Goal: Task Accomplishment & Management: Complete application form

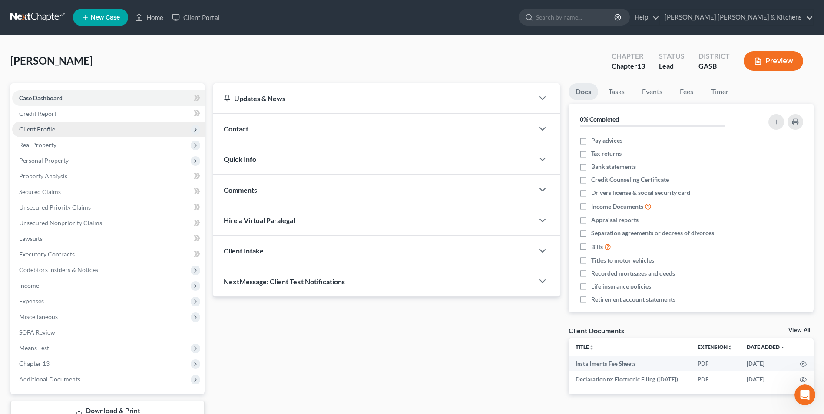
click at [43, 130] on span "Client Profile" at bounding box center [37, 128] width 36 height 7
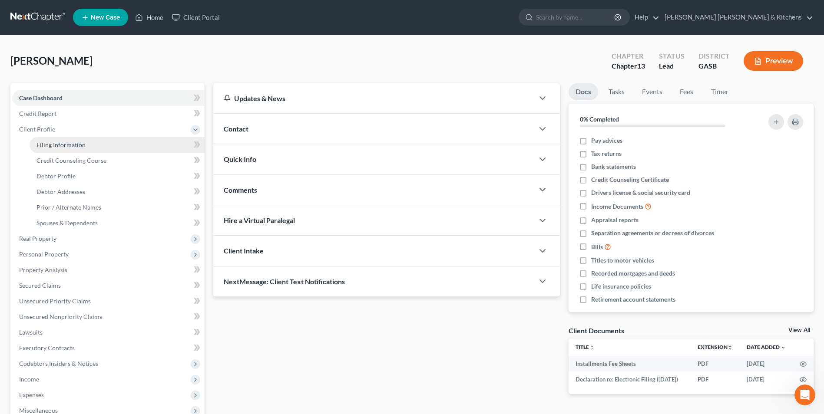
click at [51, 144] on span "Filing Information" at bounding box center [60, 144] width 49 height 7
select select "1"
select select "0"
select select "3"
select select "20"
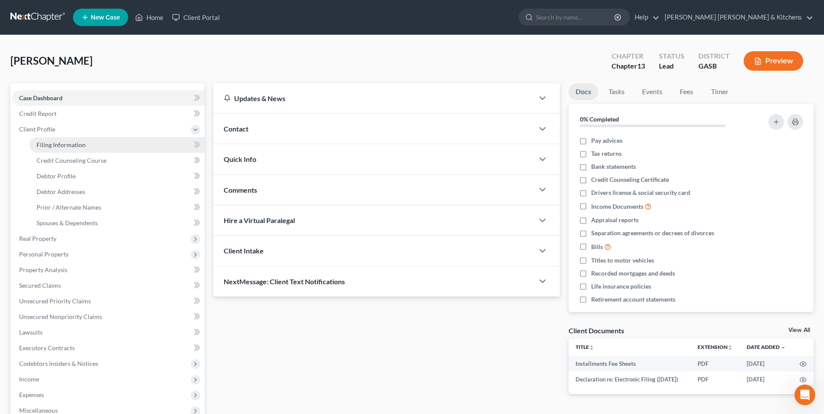
select select "0"
select select "10"
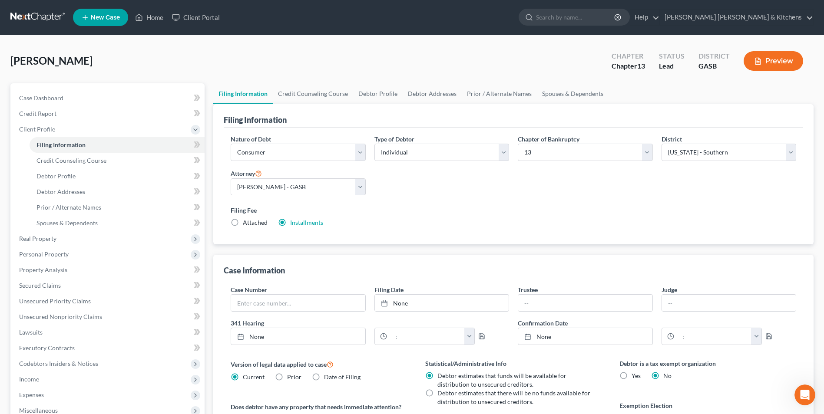
click at [243, 225] on label "Attached" at bounding box center [255, 222] width 25 height 9
click at [246, 224] on input "Attached" at bounding box center [249, 221] width 6 height 6
radio input "true"
click at [290, 224] on label "Installments Installments" at bounding box center [306, 222] width 33 height 9
click at [293, 224] on input "Installments Installments" at bounding box center [296, 221] width 6 height 6
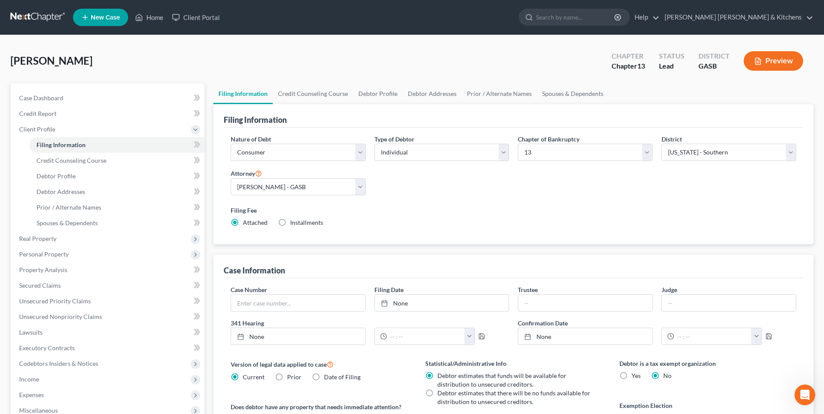
radio input "true"
radio input "false"
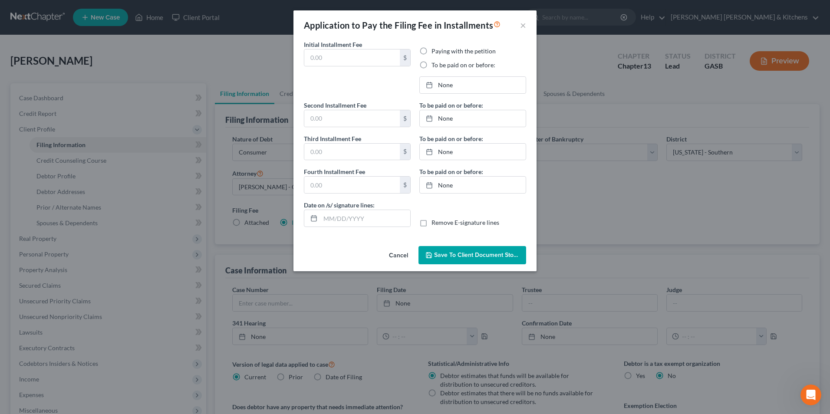
type input "313.00"
radio input "true"
type input "0.00"
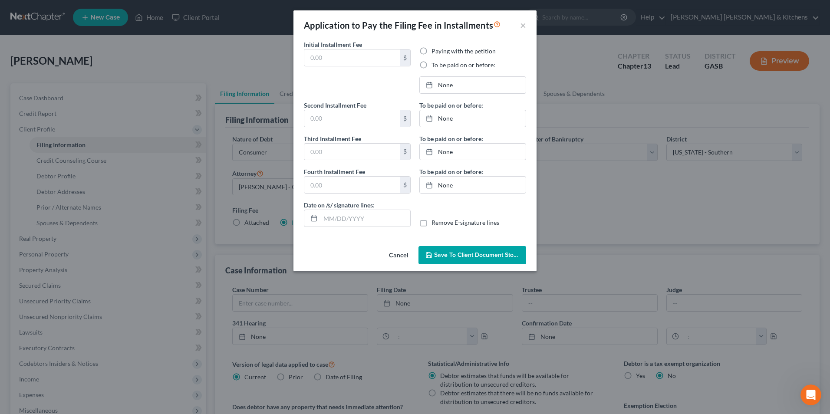
type input "[DATE]"
click at [510, 259] on button "Save to Client Document Storage" at bounding box center [473, 255] width 108 height 18
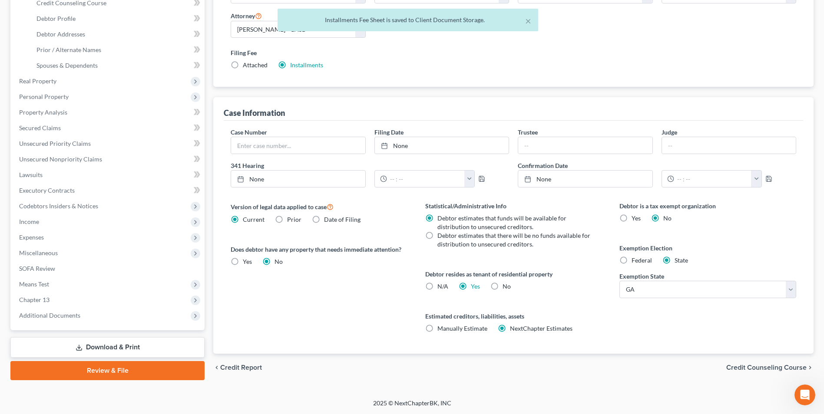
scroll to position [158, 0]
click at [54, 311] on span "Additional Documents" at bounding box center [49, 314] width 61 height 7
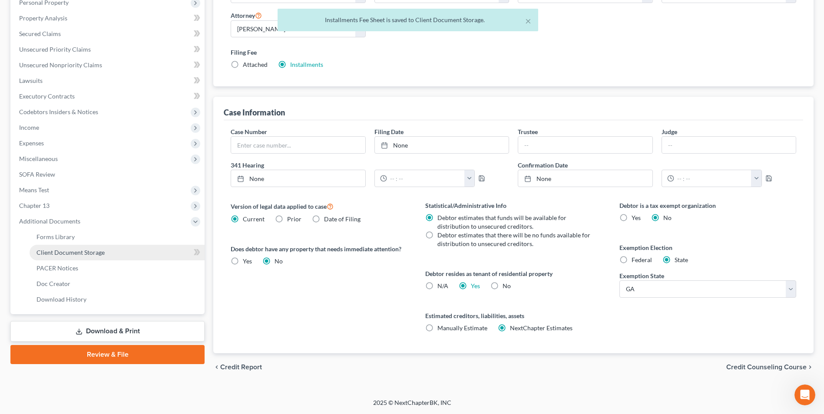
click at [68, 252] on span "Client Document Storage" at bounding box center [70, 252] width 68 height 7
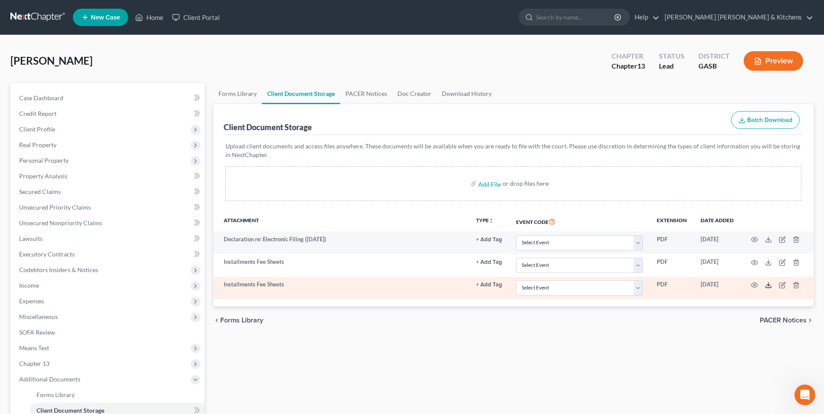
click at [768, 287] on icon at bounding box center [768, 285] width 7 height 7
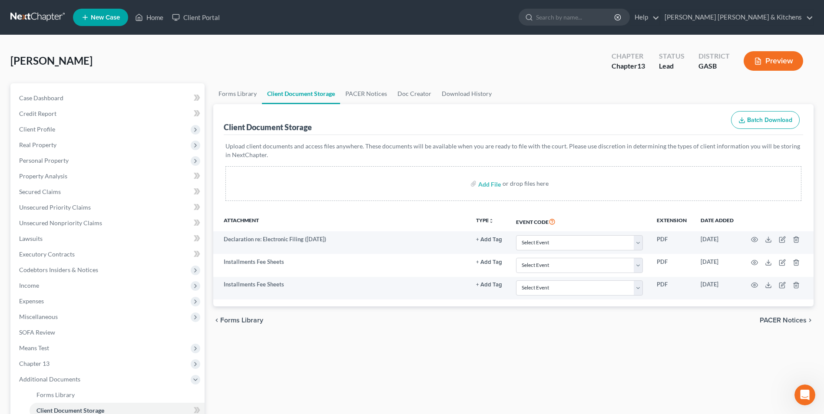
click at [472, 55] on div "Chavers, Michelle Upgraded Chapter Chapter 13 Status Lead District GASB Preview" at bounding box center [411, 65] width 803 height 38
click at [53, 127] on span "Client Profile" at bounding box center [37, 128] width 36 height 7
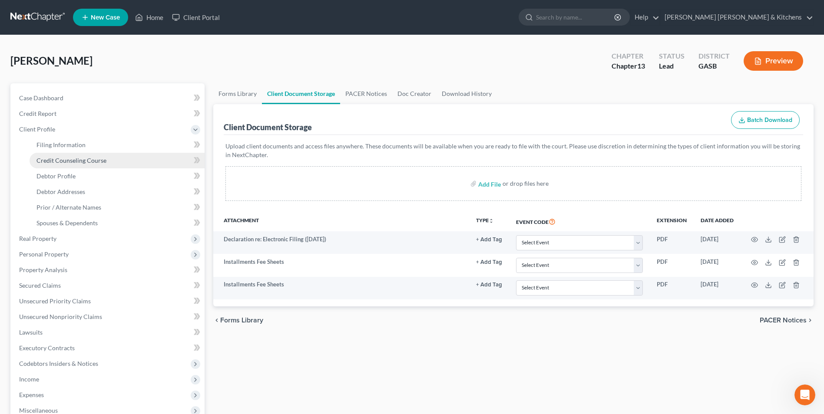
click at [53, 159] on span "Credit Counseling Course" at bounding box center [71, 160] width 70 height 7
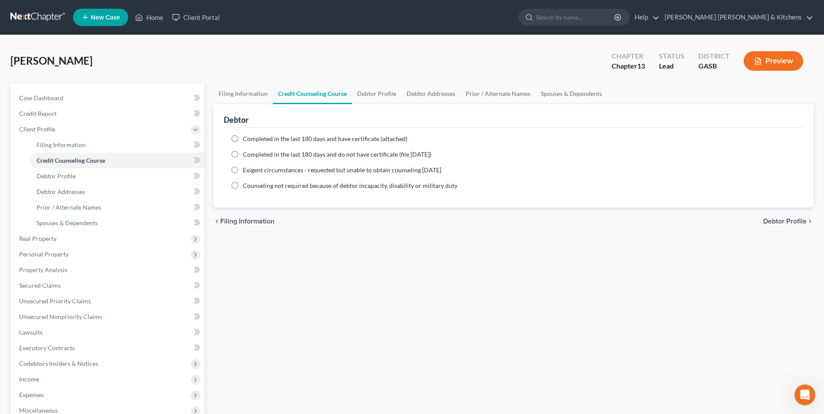
click at [243, 138] on label "Completed in the last 180 days and have certificate (attached)" at bounding box center [325, 139] width 165 height 9
click at [246, 138] on input "Completed in the last 180 days and have certificate (attached)" at bounding box center [249, 138] width 6 height 6
radio input "true"
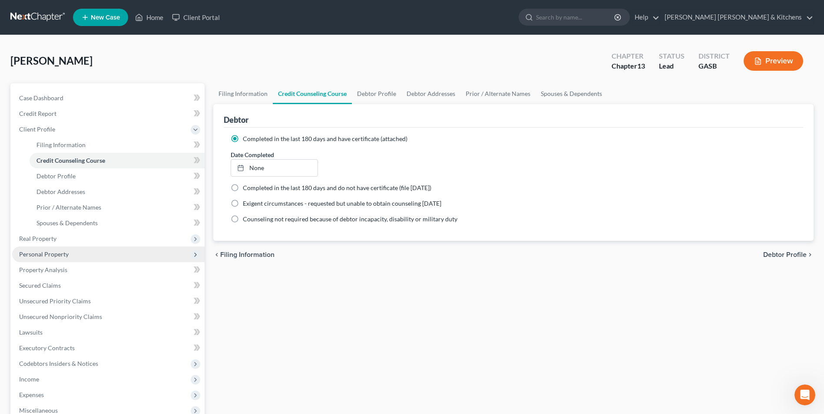
click at [50, 257] on span "Personal Property" at bounding box center [43, 254] width 49 height 7
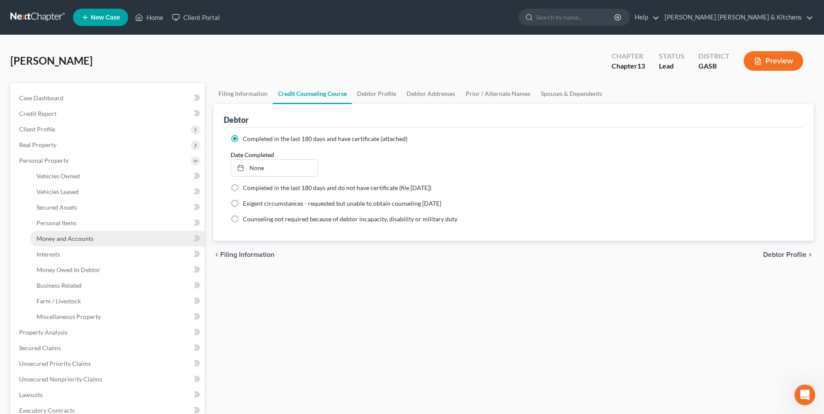
click at [53, 241] on span "Money and Accounts" at bounding box center [64, 238] width 57 height 7
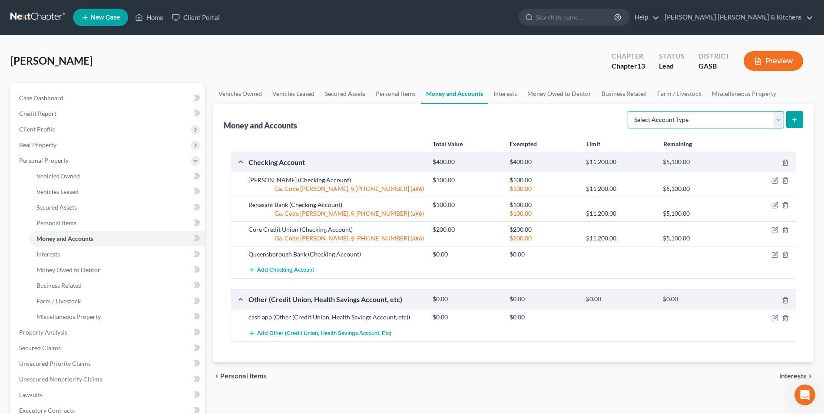
drag, startPoint x: 752, startPoint y: 115, endPoint x: 748, endPoint y: 118, distance: 5.3
click at [752, 115] on select "Select Account Type Brokerage Cash on Hand Certificates of Deposit Checking Acc…" at bounding box center [705, 119] width 156 height 17
select select "checking"
click at [629, 111] on select "Select Account Type Brokerage Cash on Hand Certificates of Deposit Checking Acc…" at bounding box center [705, 119] width 156 height 17
click at [795, 112] on button "submit" at bounding box center [794, 119] width 17 height 17
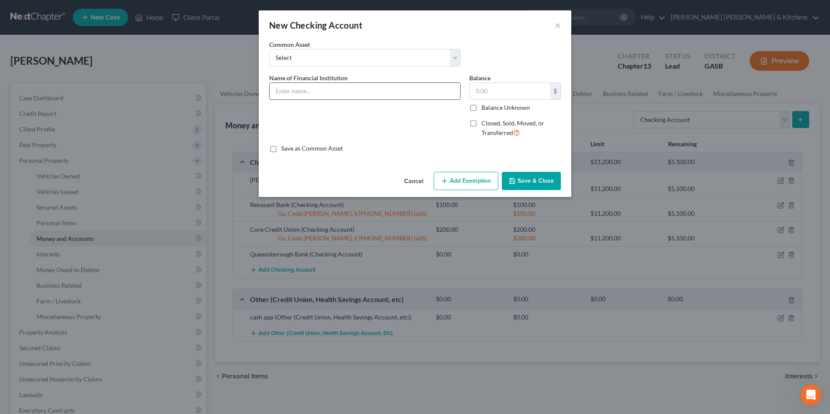
click at [316, 86] on input "text" at bounding box center [365, 91] width 191 height 16
type input "Navy FCU"
click at [516, 92] on input "text" at bounding box center [510, 91] width 80 height 16
type input "0.01"
click at [472, 188] on button "Add Exemption" at bounding box center [466, 181] width 65 height 18
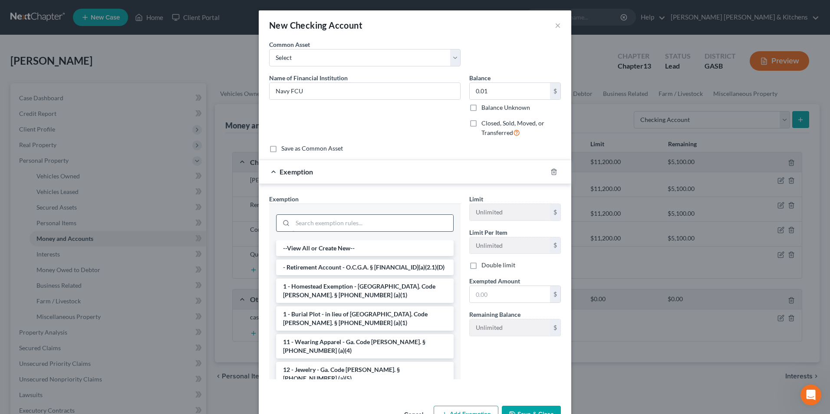
drag, startPoint x: 356, startPoint y: 209, endPoint x: 356, endPoint y: 223, distance: 13.5
click at [356, 217] on div at bounding box center [364, 222] width 191 height 37
click at [356, 224] on input "search" at bounding box center [373, 223] width 161 height 16
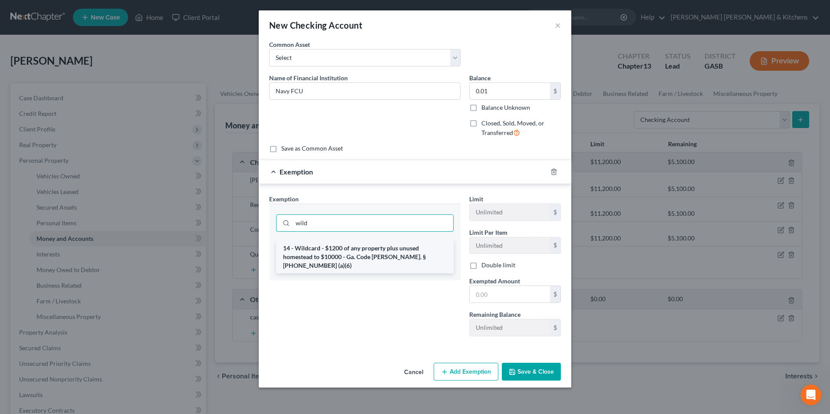
type input "wild"
click at [357, 249] on li "14 - Wildcard - $1200 of any property plus unused homestead to $10000 - Ga. Cod…" at bounding box center [365, 257] width 178 height 33
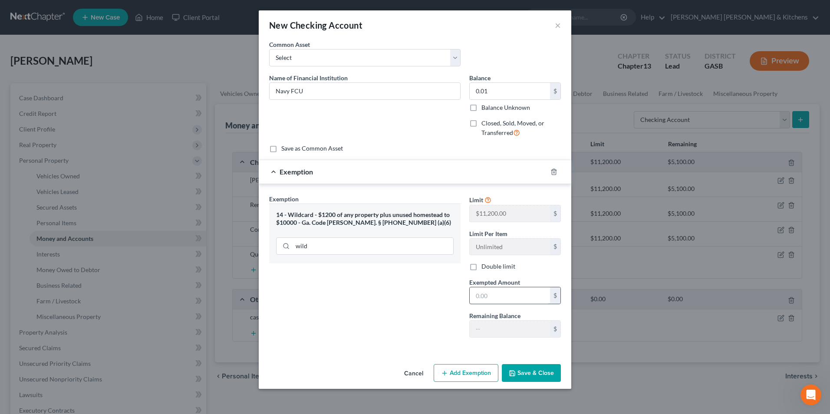
click at [486, 299] on input "text" at bounding box center [510, 295] width 80 height 16
type input "0.01"
click at [521, 378] on button "Save & Close" at bounding box center [531, 373] width 59 height 18
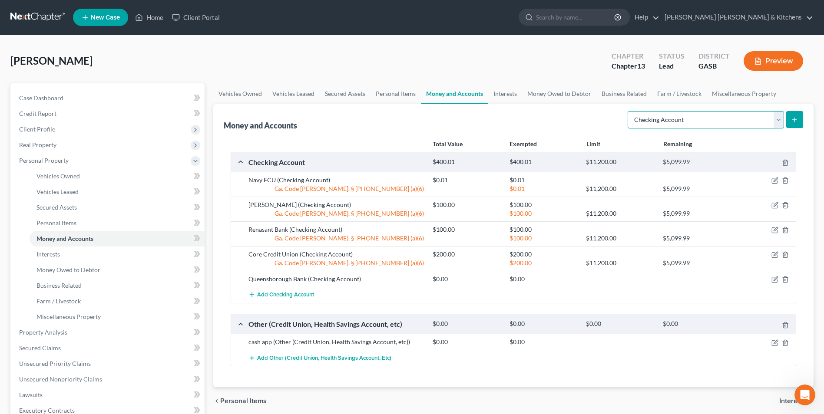
click at [713, 122] on select "Select Account Type Brokerage Cash on Hand Certificates of Deposit Checking Acc…" at bounding box center [705, 119] width 156 height 17
select select "savings"
click at [629, 111] on select "Select Account Type Brokerage Cash on Hand Certificates of Deposit Checking Acc…" at bounding box center [705, 119] width 156 height 17
click at [794, 119] on line "submit" at bounding box center [794, 120] width 0 height 4
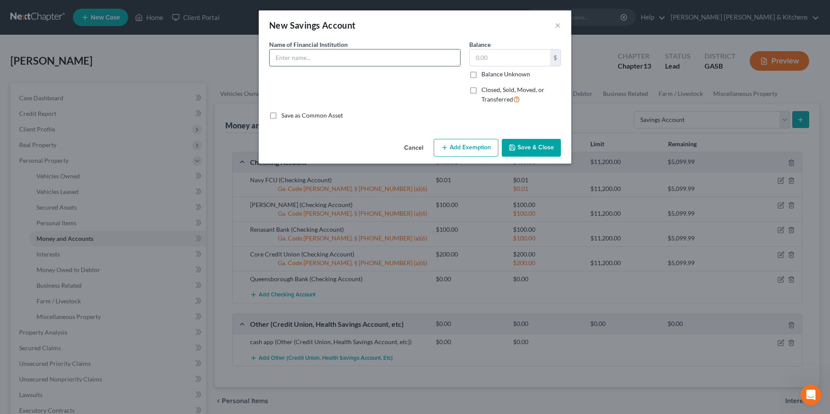
click at [318, 49] on input "text" at bounding box center [365, 57] width 191 height 16
type input "Navy FCU"
drag, startPoint x: 488, startPoint y: 58, endPoint x: 468, endPoint y: 62, distance: 20.3
click at [468, 62] on div "Balance 0.01 $ Balance Unknown Balance Undetermined 0.01 $ Balance Unknown Clos…" at bounding box center [515, 75] width 100 height 71
type input "0.44"
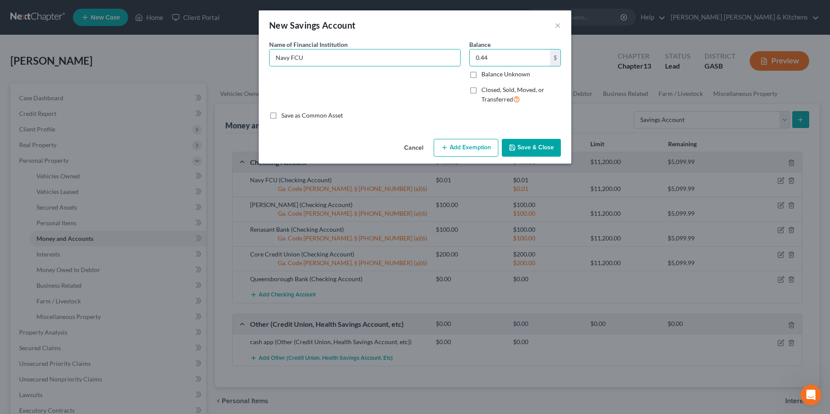
click at [473, 146] on button "Add Exemption" at bounding box center [466, 148] width 65 height 18
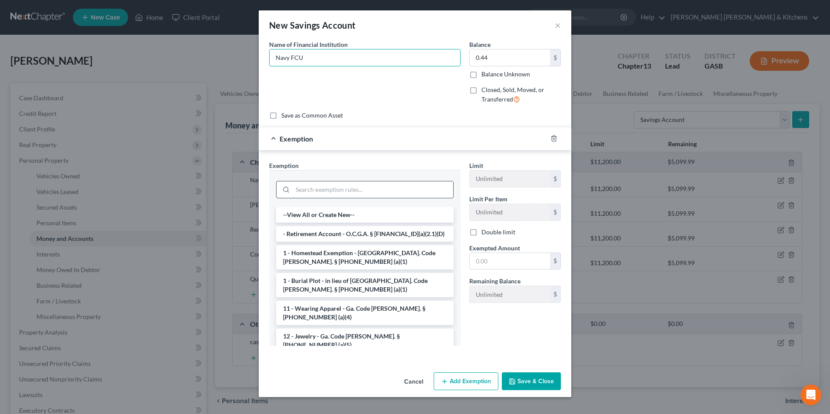
click at [341, 189] on input "search" at bounding box center [373, 189] width 161 height 16
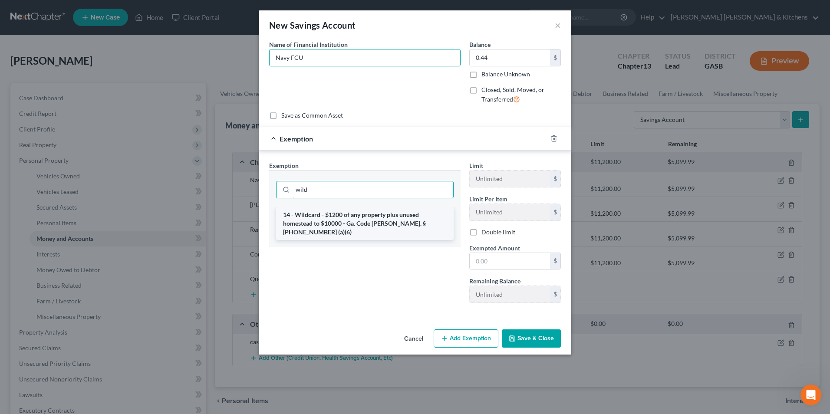
type input "wild"
click at [348, 224] on li "14 - Wildcard - $1200 of any property plus unused homestead to $10000 - Ga. Cod…" at bounding box center [365, 223] width 178 height 33
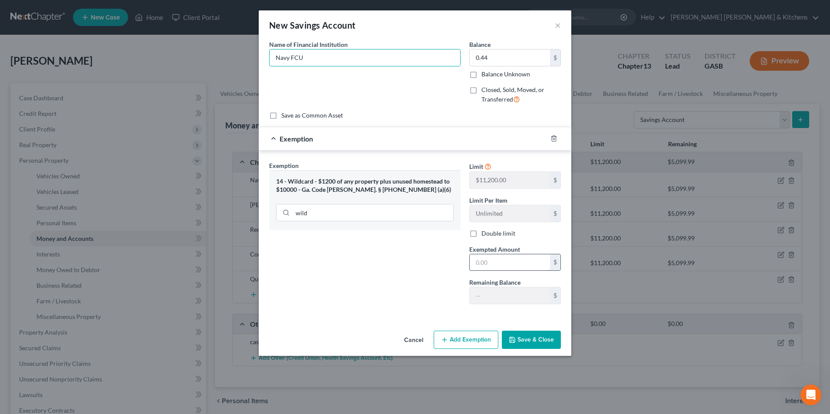
click at [485, 268] on input "text" at bounding box center [510, 262] width 80 height 16
type input "0.44"
click at [540, 345] on button "Save & Close" at bounding box center [531, 340] width 59 height 18
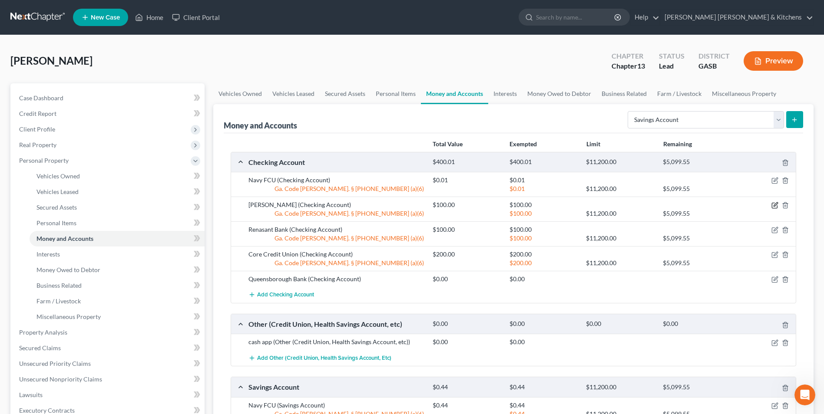
click at [772, 206] on icon "button" at bounding box center [774, 205] width 7 height 7
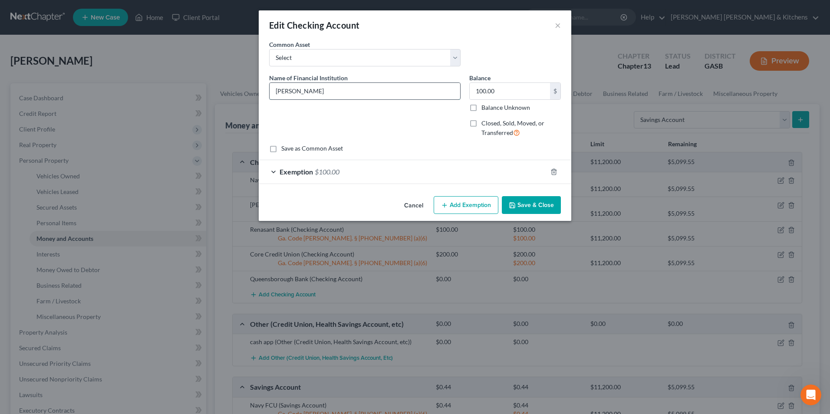
click at [353, 92] on input "Carver" at bounding box center [365, 91] width 191 height 16
type input "Carver (...9305)"
click at [526, 207] on button "Save & Close" at bounding box center [531, 205] width 59 height 18
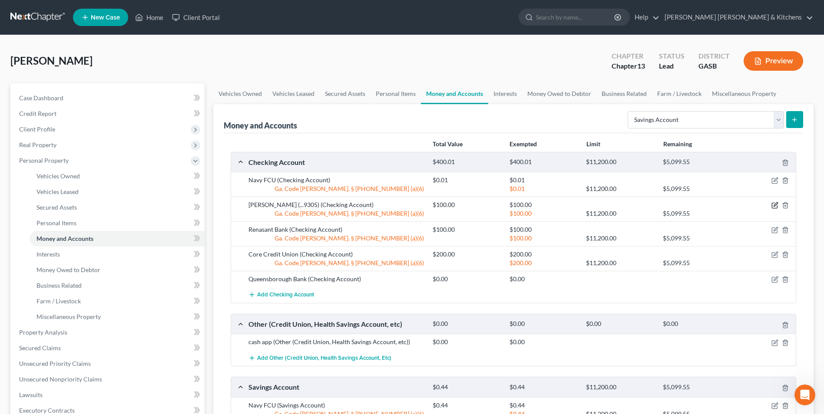
click at [771, 206] on icon "button" at bounding box center [773, 205] width 5 height 5
click at [771, 204] on icon "button" at bounding box center [773, 205] width 5 height 5
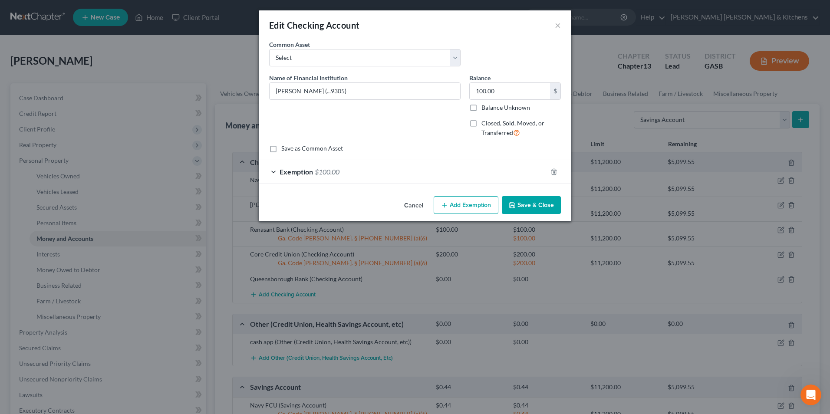
click at [417, 206] on button "Cancel" at bounding box center [413, 205] width 33 height 17
click at [416, 206] on button "Cancel" at bounding box center [413, 205] width 33 height 17
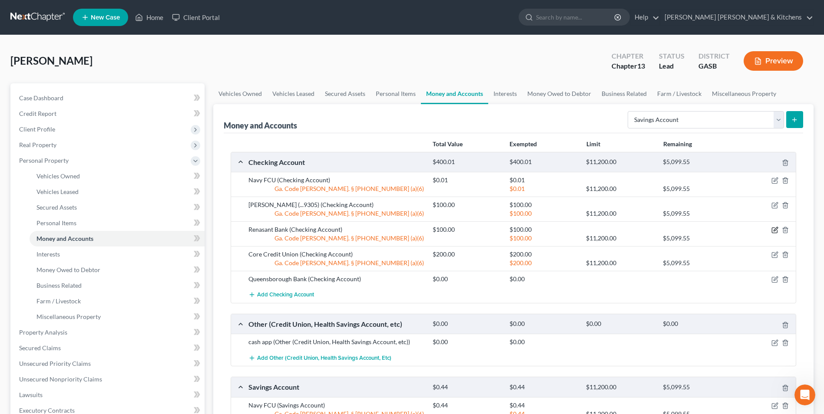
click at [775, 233] on icon "button" at bounding box center [773, 230] width 5 height 5
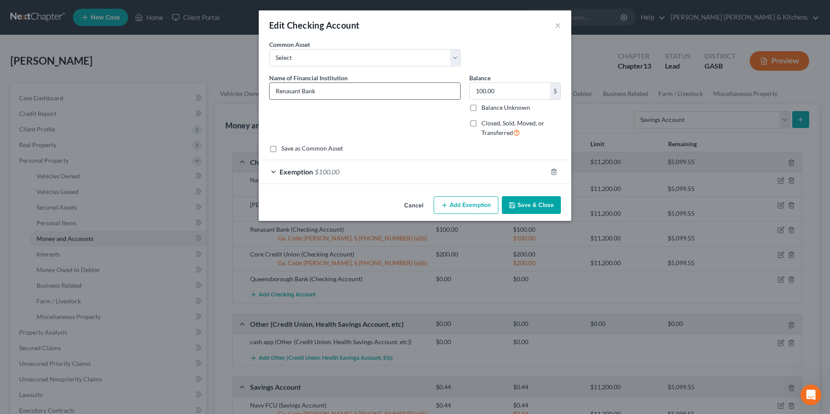
click at [355, 96] on input "Renasant Bank" at bounding box center [365, 91] width 191 height 16
type input "Renasant Bank (...9823)"
click at [524, 209] on button "Save & Close" at bounding box center [531, 205] width 59 height 18
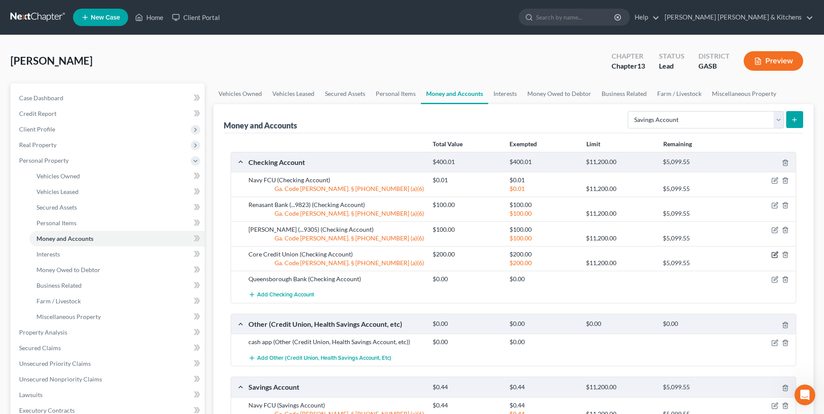
click at [771, 254] on icon "button" at bounding box center [773, 255] width 5 height 5
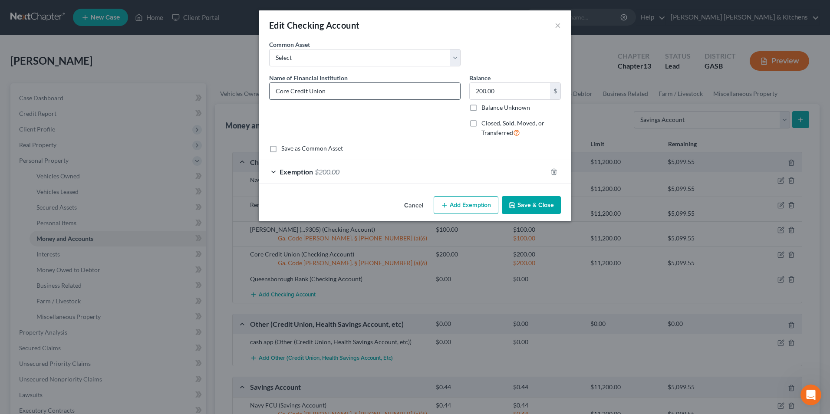
click at [351, 90] on input "Core Credit Union" at bounding box center [365, 91] width 191 height 16
type input "Core Credit Union (...2555)"
click at [548, 204] on button "Save & Close" at bounding box center [531, 205] width 59 height 18
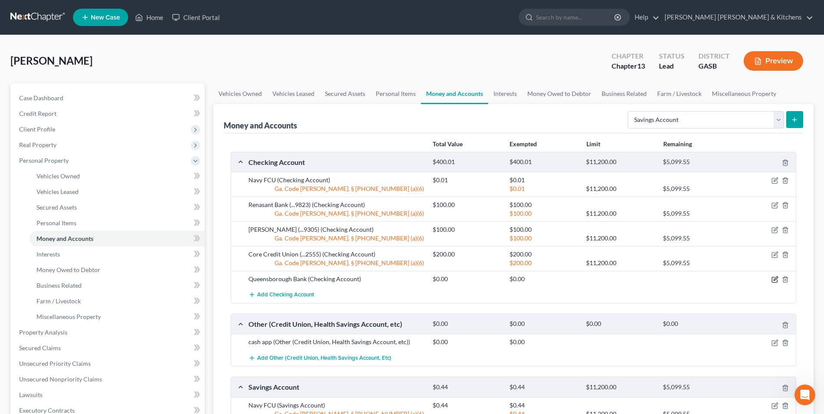
click at [775, 279] on icon "button" at bounding box center [774, 279] width 7 height 7
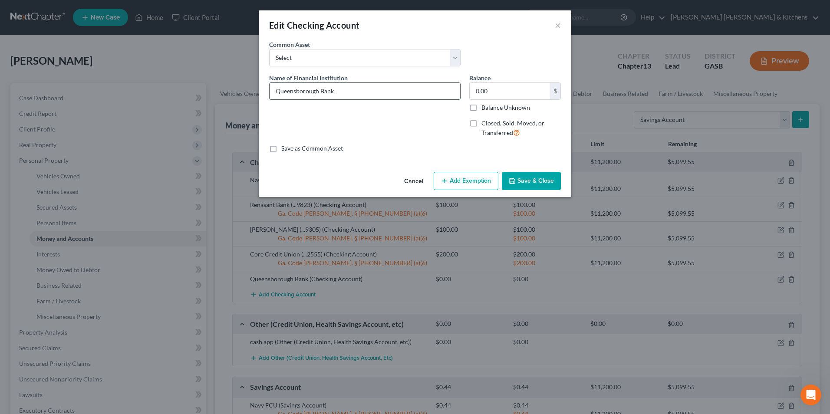
click at [354, 96] on input "Queensborough Bank" at bounding box center [365, 91] width 191 height 16
type input "Queensborough Bank (...9548)"
click at [511, 181] on icon "button" at bounding box center [512, 181] width 7 height 7
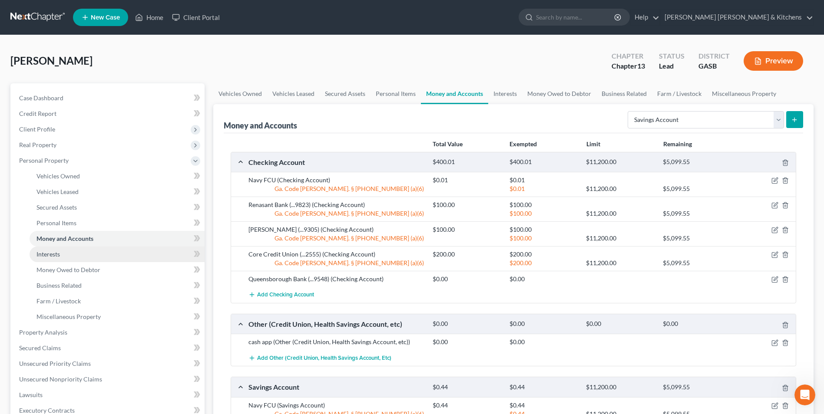
click at [58, 256] on span "Interests" at bounding box center [47, 254] width 23 height 7
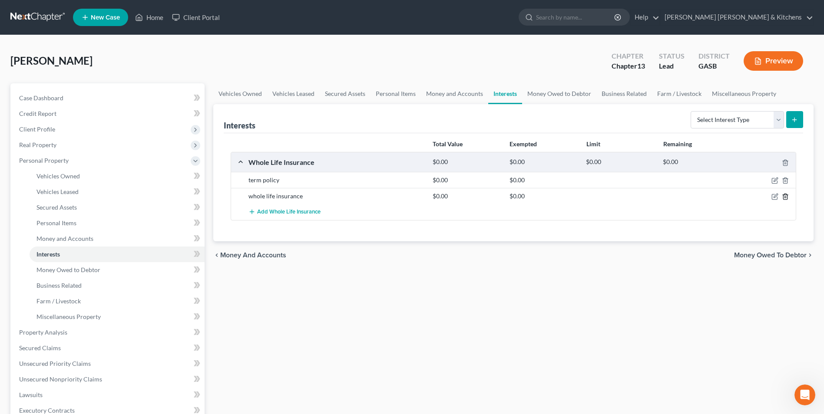
click at [783, 195] on icon "button" at bounding box center [785, 197] width 4 height 6
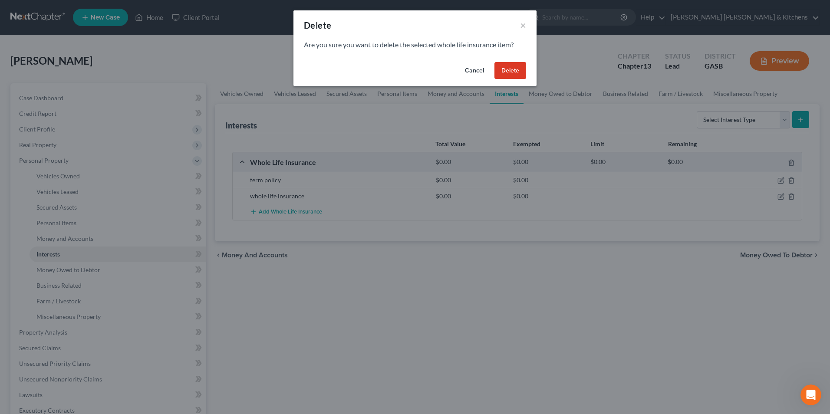
click at [516, 70] on button "Delete" at bounding box center [511, 70] width 32 height 17
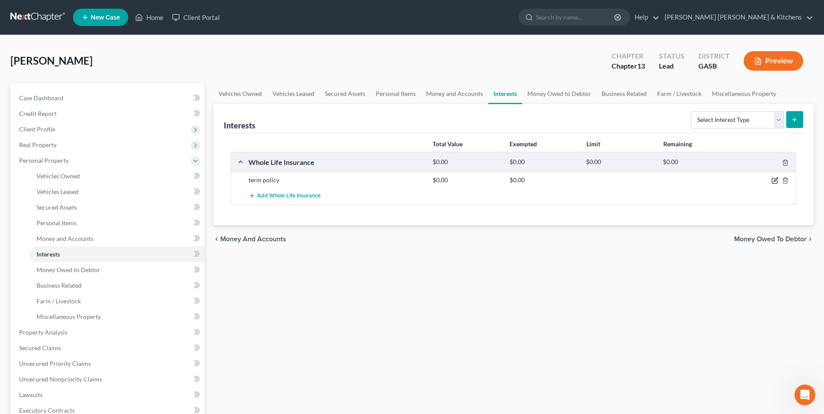
click at [773, 183] on icon "button" at bounding box center [774, 180] width 7 height 7
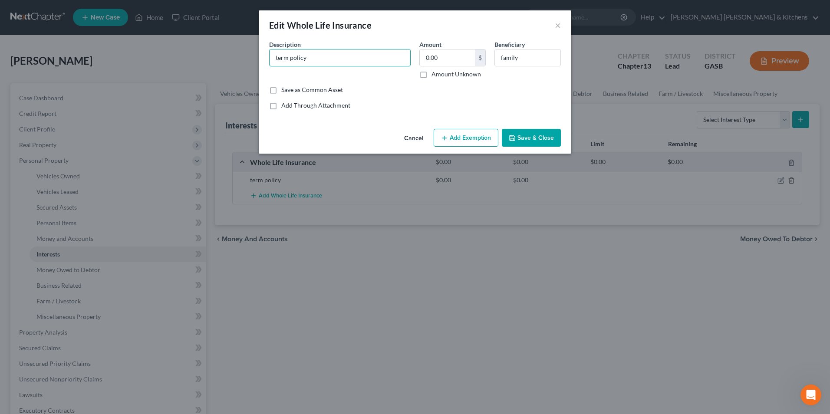
drag, startPoint x: 330, startPoint y: 60, endPoint x: 266, endPoint y: 63, distance: 63.9
click at [266, 63] on div "Description * term policy" at bounding box center [340, 59] width 150 height 39
drag, startPoint x: 288, startPoint y: 56, endPoint x: 333, endPoint y: 40, distance: 47.3
click at [317, 53] on input "Primarica" at bounding box center [340, 57] width 141 height 16
type input "Primeamerica"
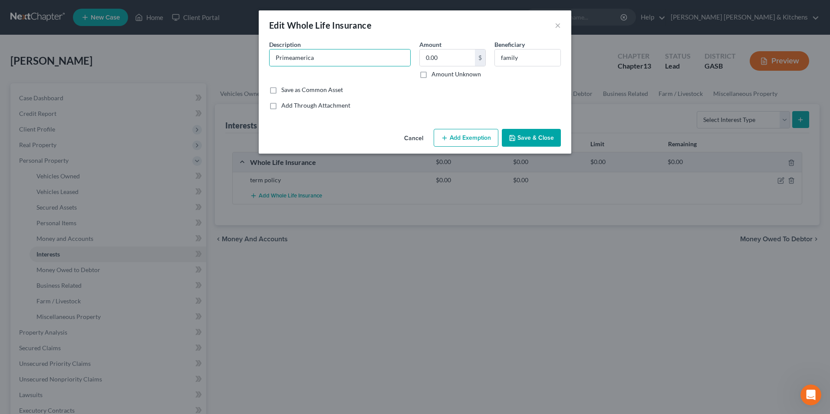
click at [531, 142] on button "Save & Close" at bounding box center [531, 138] width 59 height 18
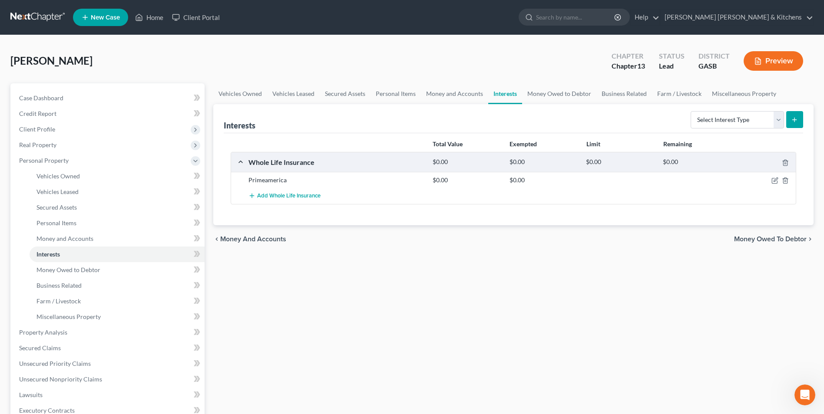
click at [293, 410] on div "Vehicles Owned Vehicles Leased Secured Assets Personal Items Money and Accounts…" at bounding box center [513, 341] width 609 height 517
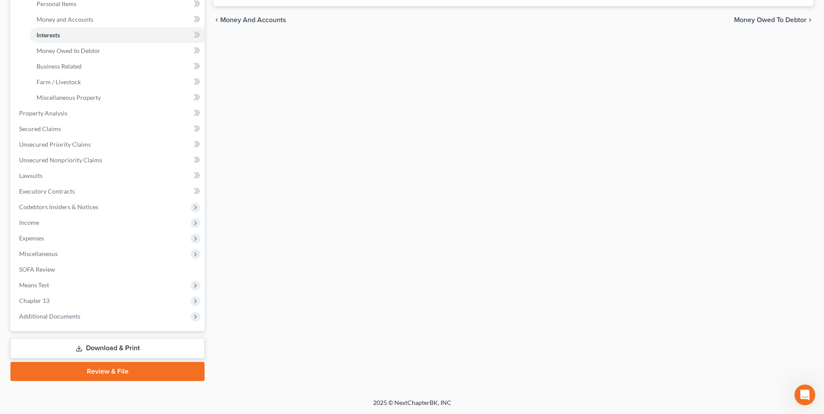
click at [100, 348] on link "Download & Print" at bounding box center [107, 348] width 194 height 20
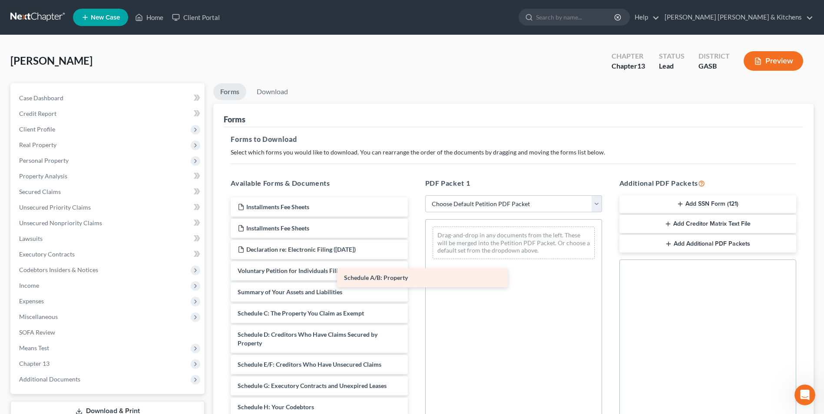
drag, startPoint x: 313, startPoint y: 314, endPoint x: 477, endPoint y: 246, distance: 177.5
click at [414, 246] on div "Schedule A/B: Property Installments Fee Sheets Installments Fee Sheets Declarat…" at bounding box center [319, 412] width 191 height 428
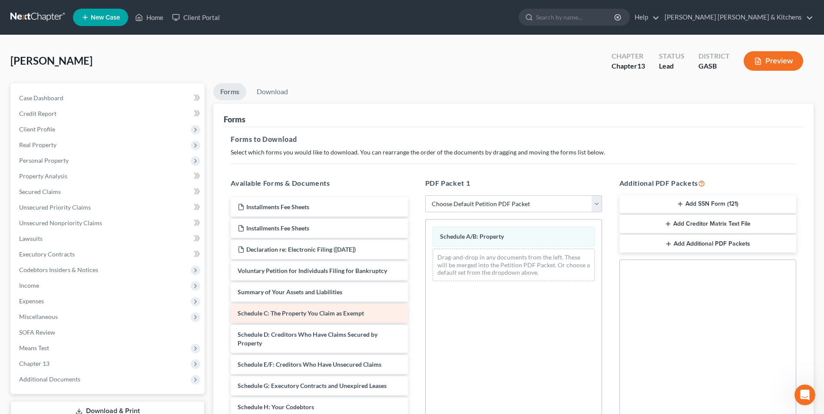
click at [414, 262] on div "Installments Fee Sheets Installments Fee Sheets Declaration re: Electronic Fili…" at bounding box center [319, 412] width 191 height 428
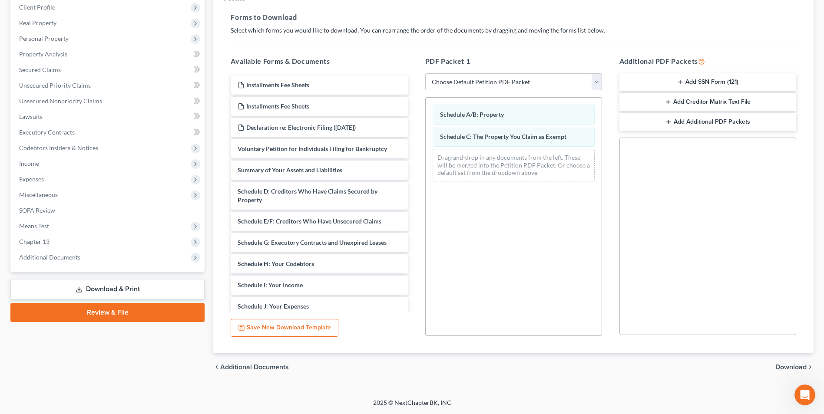
click at [780, 367] on span "Download" at bounding box center [790, 367] width 31 height 7
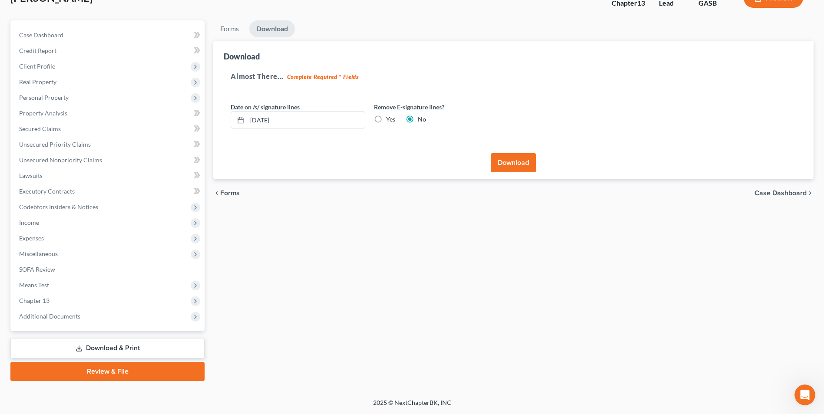
scroll to position [63, 0]
click at [523, 163] on button "Download" at bounding box center [513, 162] width 45 height 19
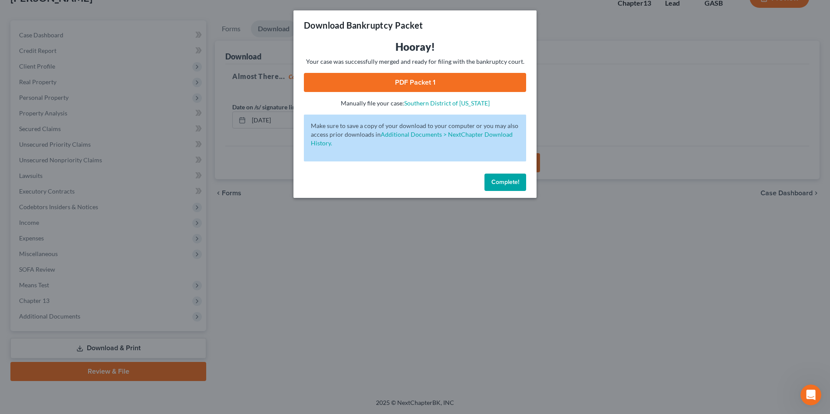
click at [380, 84] on link "PDF Packet 1" at bounding box center [415, 82] width 222 height 19
click at [392, 331] on div "Download Bankruptcy Packet Hooray! Your case was successfully merged and ready …" at bounding box center [415, 207] width 830 height 414
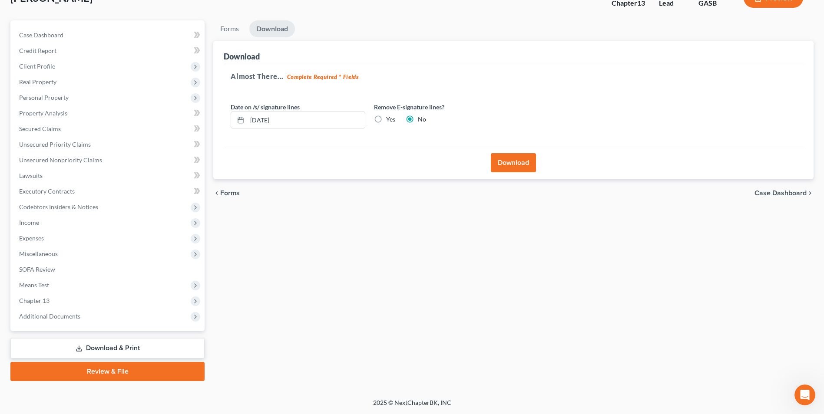
drag, startPoint x: 764, startPoint y: 268, endPoint x: 715, endPoint y: 249, distance: 52.2
click at [764, 268] on div "Forms Download Forms Forms to Download Select which forms you would like to dow…" at bounding box center [513, 200] width 609 height 361
click at [30, 227] on span "Income" at bounding box center [108, 223] width 192 height 16
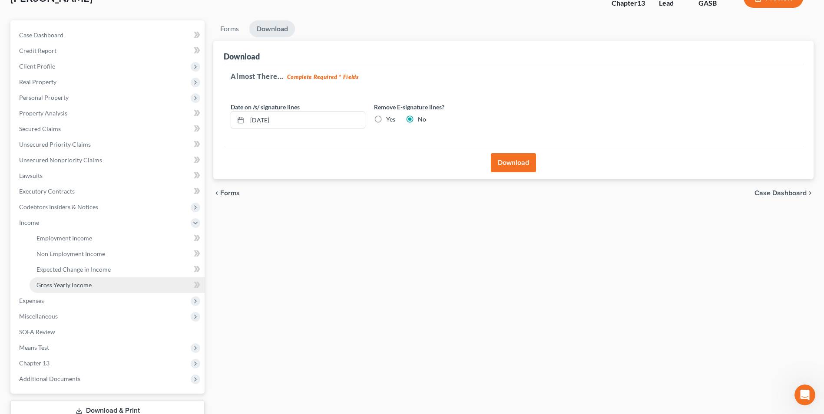
click at [45, 280] on link "Gross Yearly Income" at bounding box center [117, 285] width 175 height 16
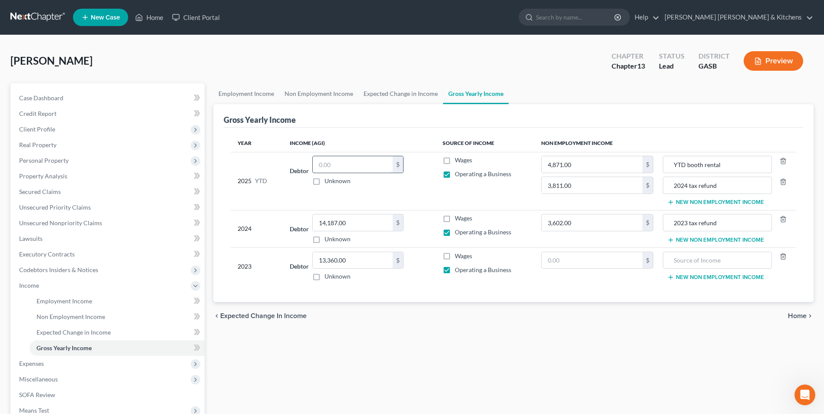
click at [357, 167] on input "text" at bounding box center [353, 164] width 80 height 16
type input "36,855"
click at [697, 240] on button "New Non Employment Income" at bounding box center [715, 240] width 97 height 7
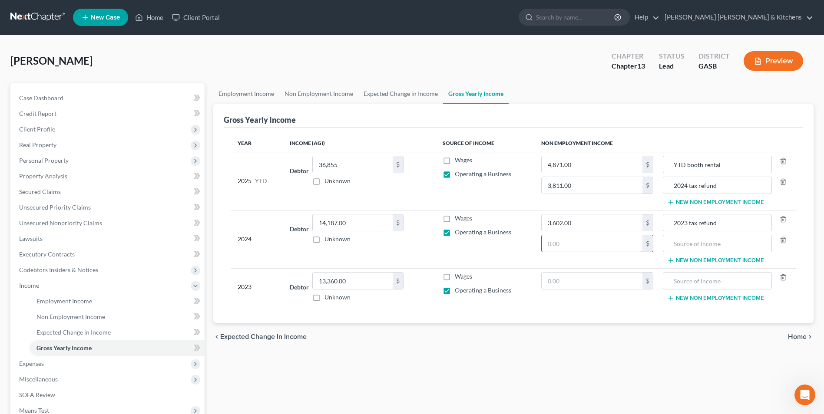
click at [590, 237] on input "text" at bounding box center [591, 243] width 101 height 16
type input "6,504"
click at [695, 244] on input "text" at bounding box center [716, 243] width 99 height 16
type input "booth rental"
click at [590, 286] on input "text" at bounding box center [591, 281] width 101 height 16
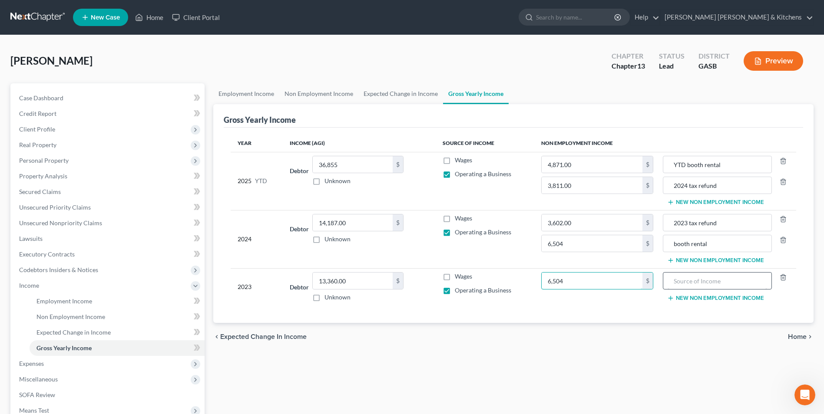
type input "6,504"
click at [688, 285] on input "text" at bounding box center [716, 281] width 99 height 16
type input "booth rental"
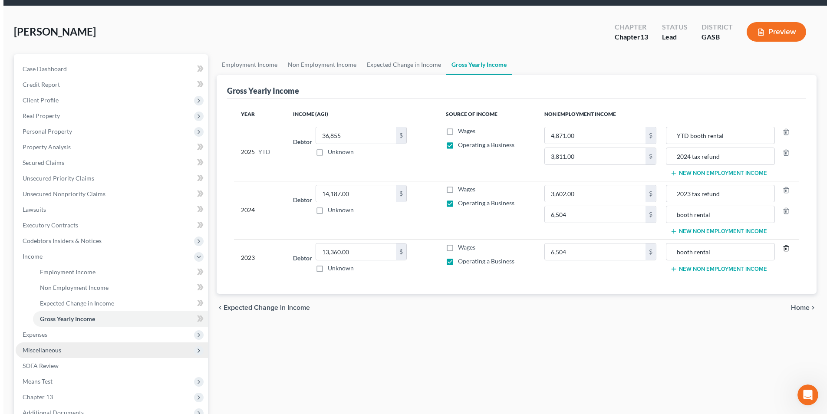
scroll to position [43, 0]
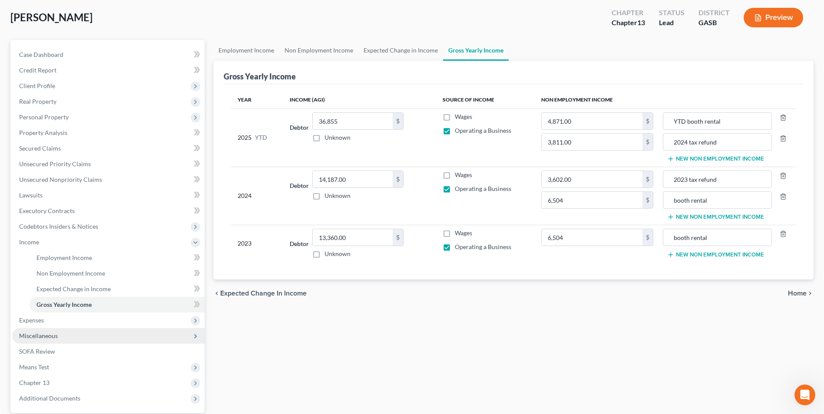
click at [43, 340] on span "Miscellaneous" at bounding box center [108, 336] width 192 height 16
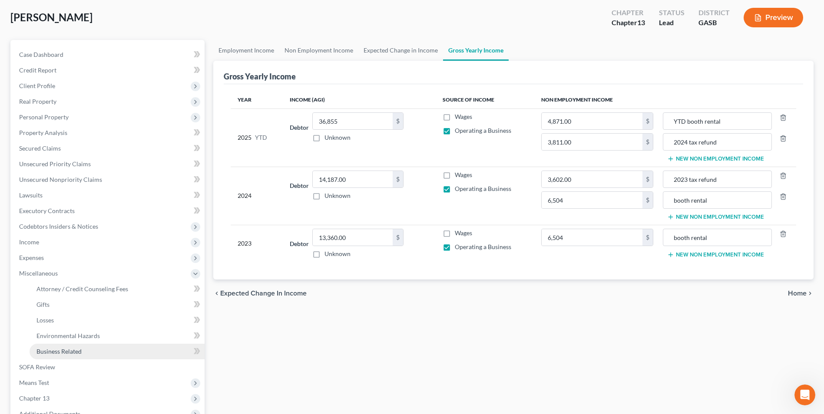
click at [51, 349] on span "Business Related" at bounding box center [58, 351] width 45 height 7
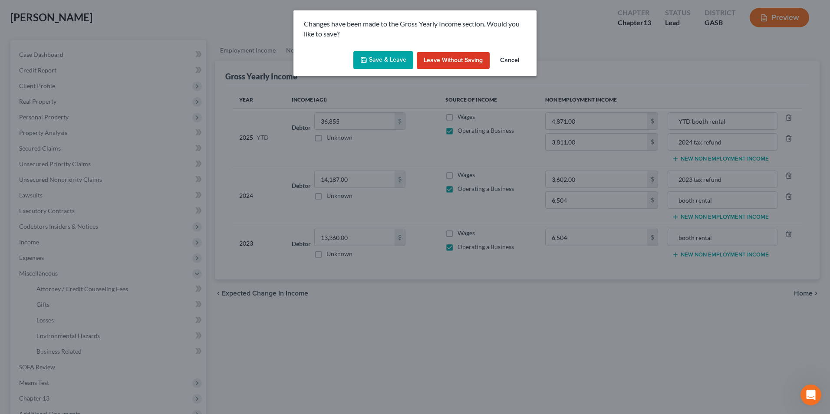
click at [369, 65] on button "Save & Leave" at bounding box center [383, 60] width 60 height 18
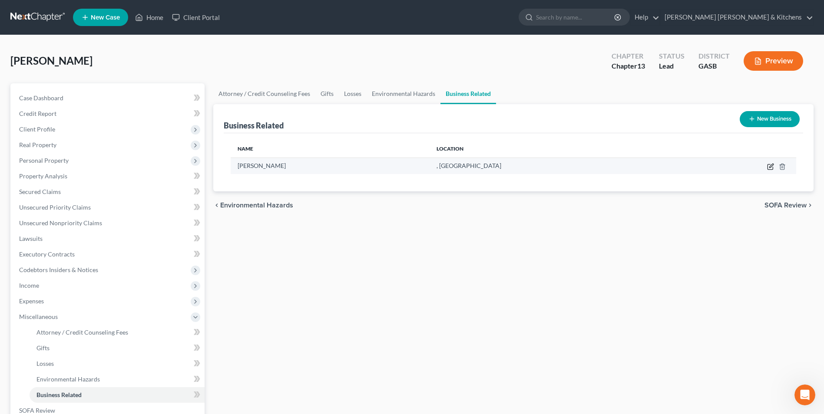
click at [770, 167] on icon "button" at bounding box center [770, 166] width 7 height 7
select select "sole_proprietor"
select select "10"
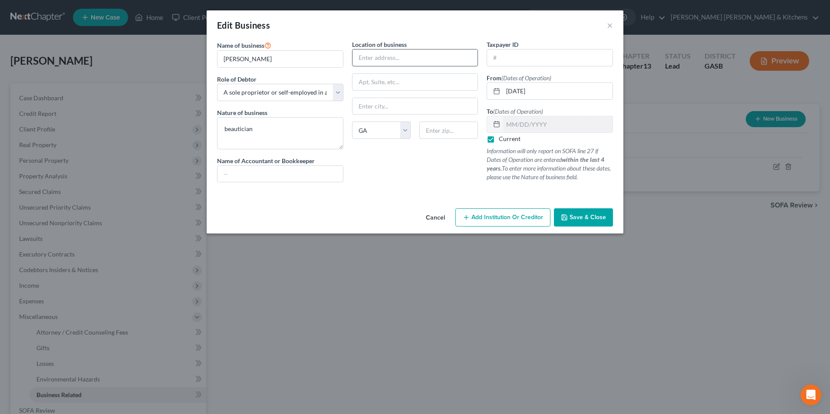
click at [375, 65] on input "text" at bounding box center [415, 57] width 125 height 16
type input "25 East Main Street"
type input "Ste 3"
type input "30458"
type input "Statesboro"
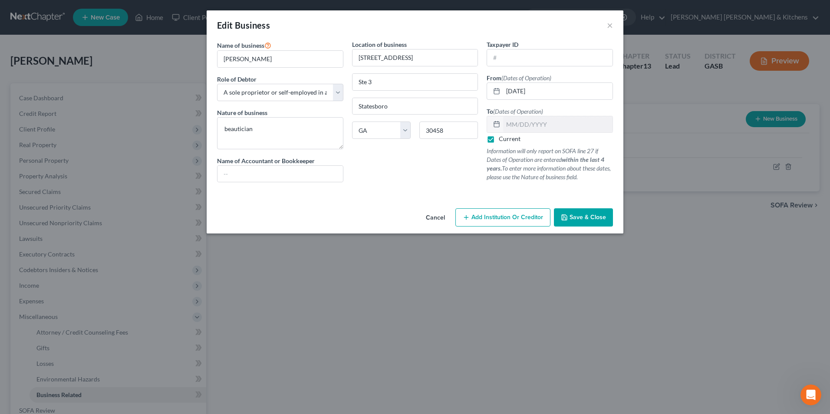
click at [566, 217] on icon "button" at bounding box center [564, 217] width 7 height 7
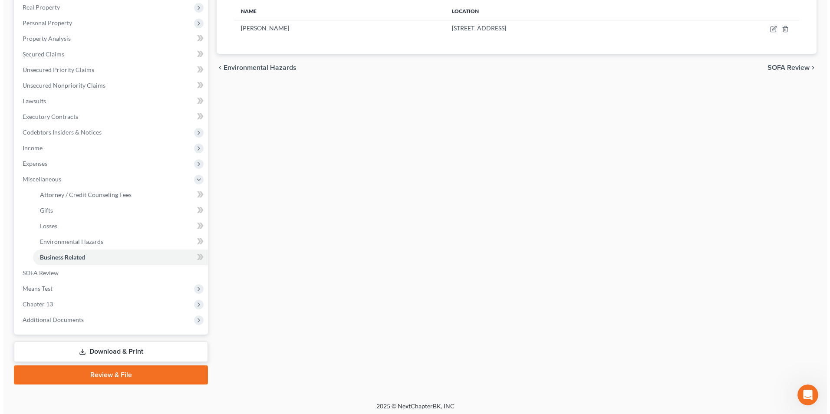
scroll to position [141, 0]
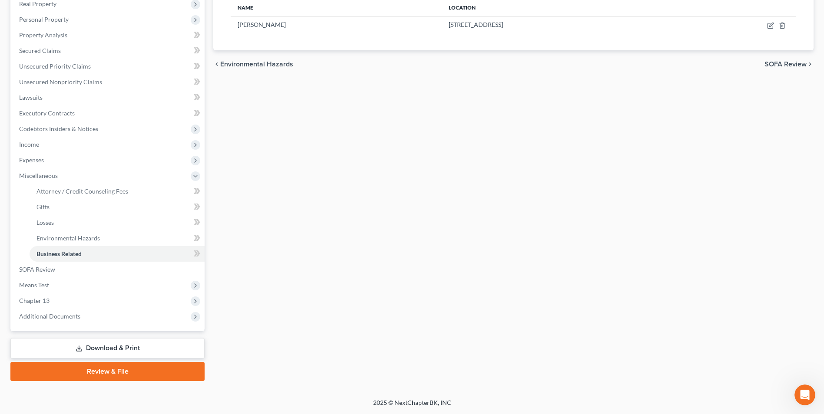
click at [147, 345] on link "Download & Print" at bounding box center [107, 348] width 194 height 20
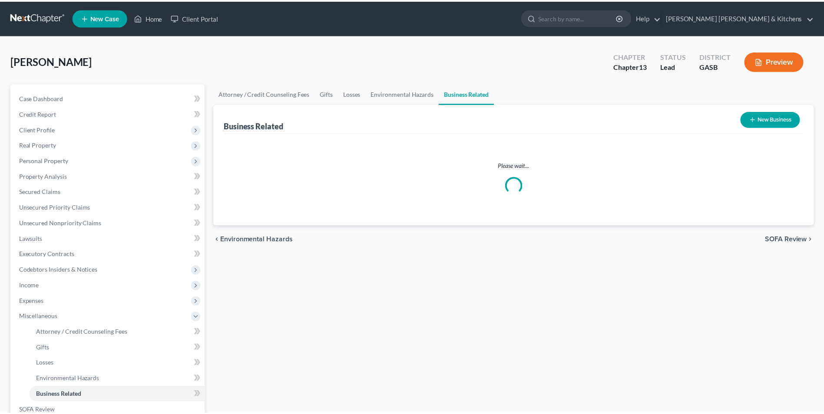
scroll to position [141, 0]
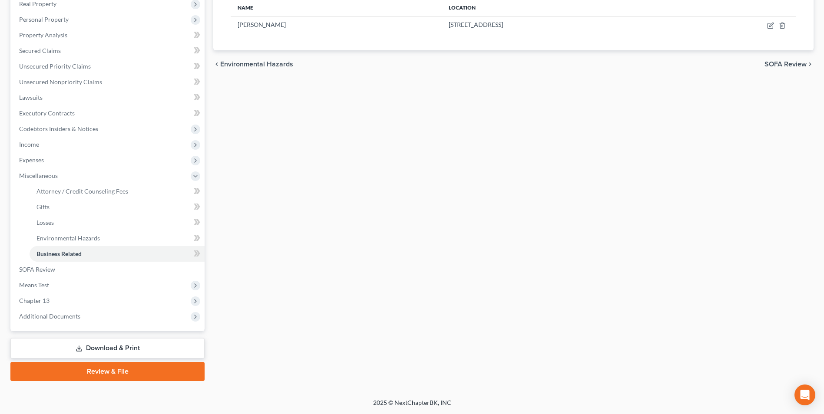
click at [115, 348] on link "Download & Print" at bounding box center [107, 348] width 194 height 20
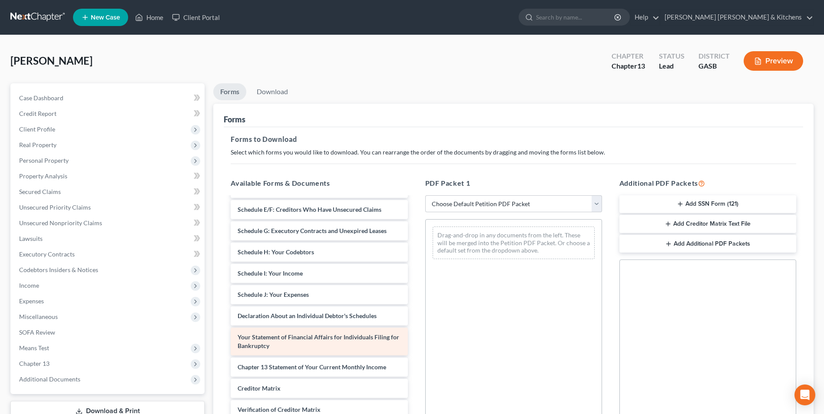
scroll to position [178, 0]
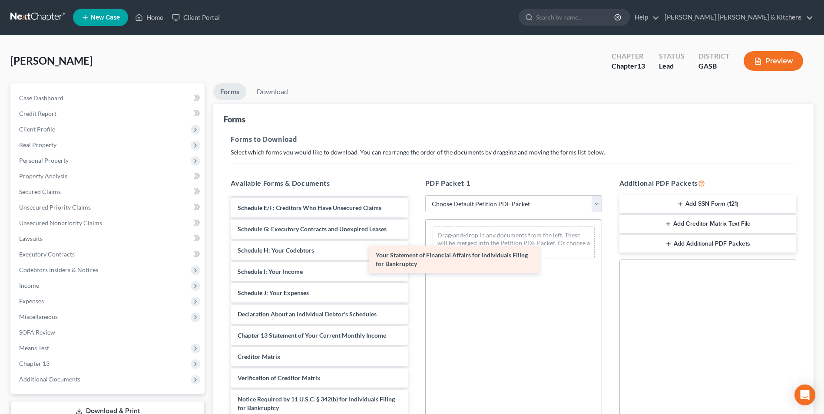
drag, startPoint x: 347, startPoint y: 342, endPoint x: 487, endPoint y: 251, distance: 166.3
click at [414, 252] on div "Your Statement of Financial Affairs for Individuals Filing for Bankruptcy Insta…" at bounding box center [319, 229] width 191 height 419
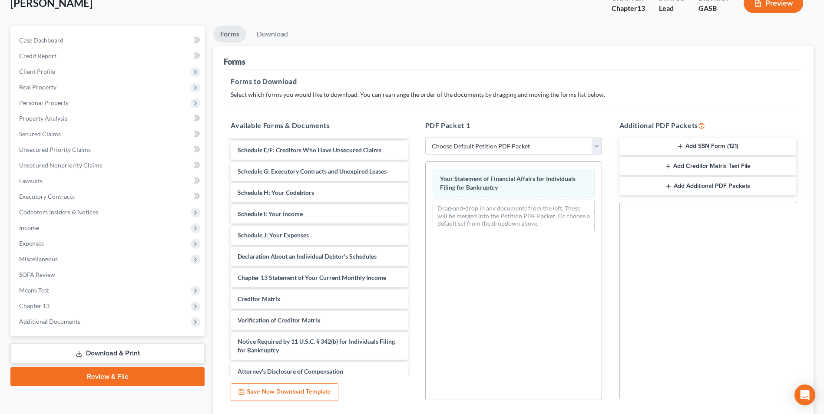
scroll to position [122, 0]
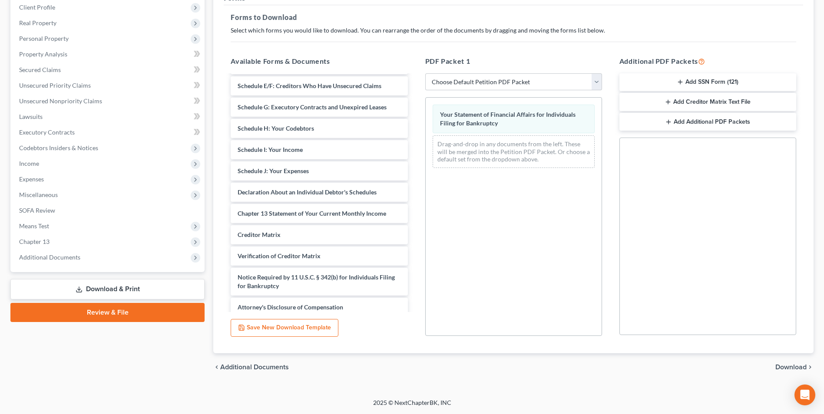
click at [790, 369] on span "Download" at bounding box center [790, 367] width 31 height 7
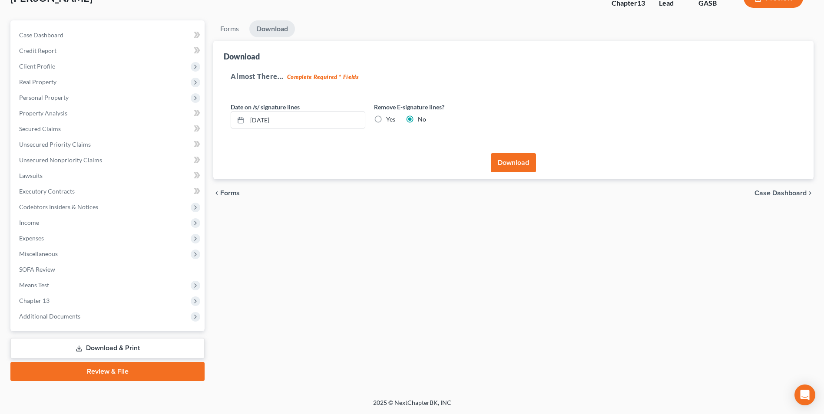
scroll to position [63, 0]
click at [510, 164] on button "Download" at bounding box center [513, 162] width 45 height 19
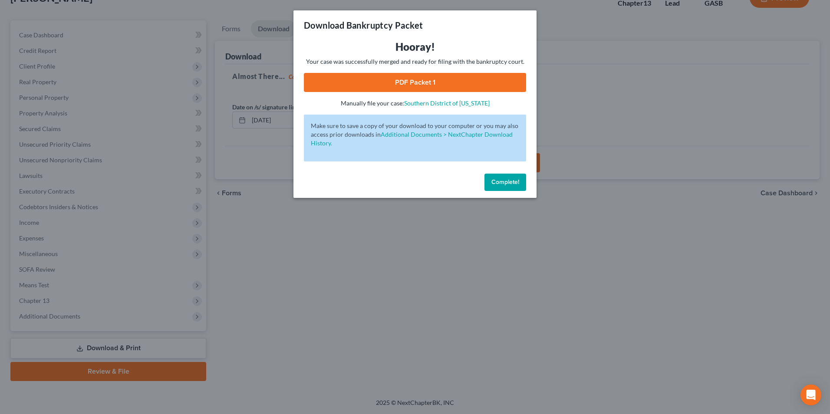
click at [346, 83] on link "PDF Packet 1" at bounding box center [415, 82] width 222 height 19
click at [270, 311] on div "Download Bankruptcy Packet Hooray! Your case was successfully merged and ready …" at bounding box center [415, 207] width 830 height 414
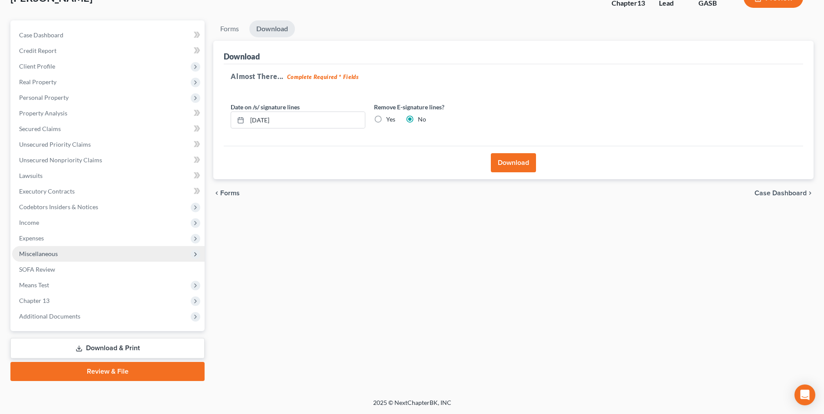
click at [43, 254] on span "Miscellaneous" at bounding box center [38, 253] width 39 height 7
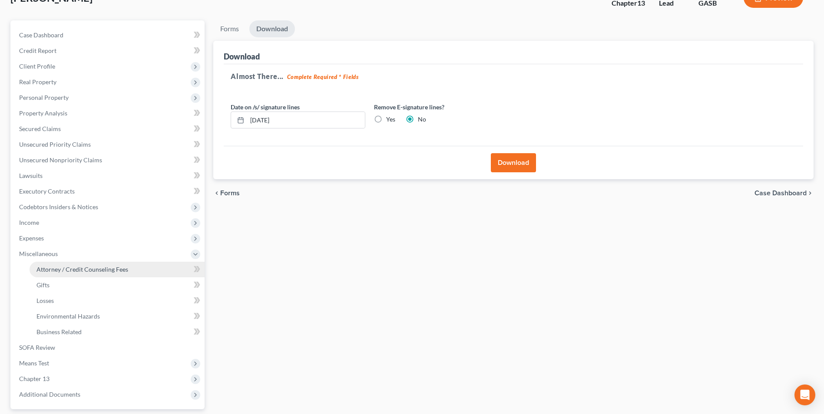
click at [54, 266] on span "Attorney / Credit Counseling Fees" at bounding box center [82, 269] width 92 height 7
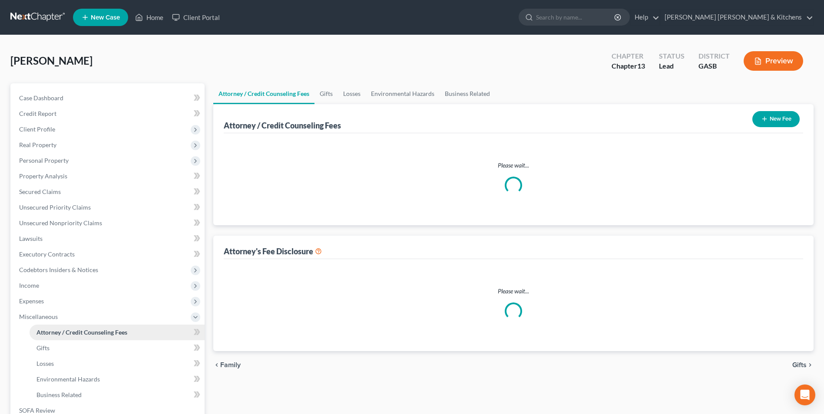
select select "0"
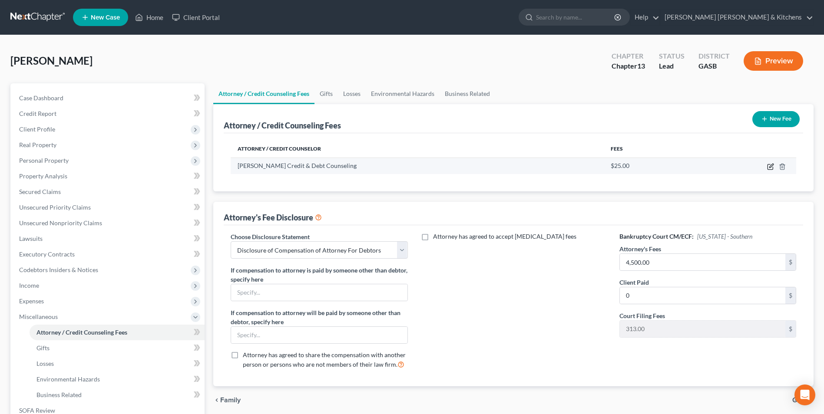
click at [770, 166] on icon "button" at bounding box center [771, 166] width 4 height 4
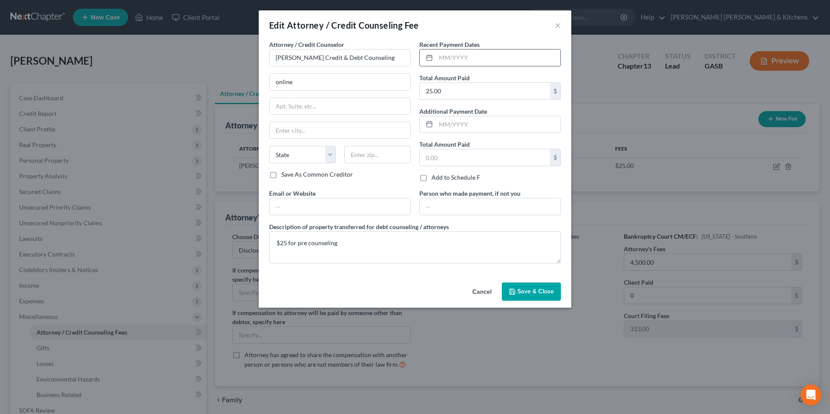
click at [488, 61] on input "text" at bounding box center [498, 57] width 125 height 16
type input "[DATE]"
type input "30.00"
drag, startPoint x: 297, startPoint y: 85, endPoint x: 264, endPoint y: 81, distance: 32.8
click at [264, 82] on div "Attorney / Credit Counselor * [PERSON_NAME] Credit & Debt Counseling online Sta…" at bounding box center [415, 159] width 313 height 239
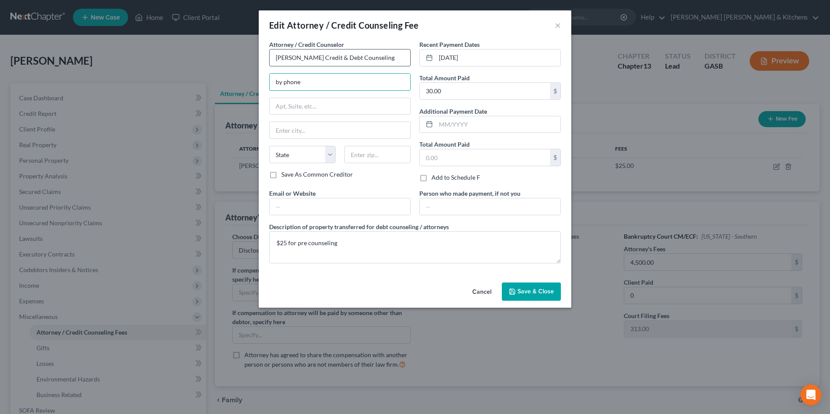
type input "by phone"
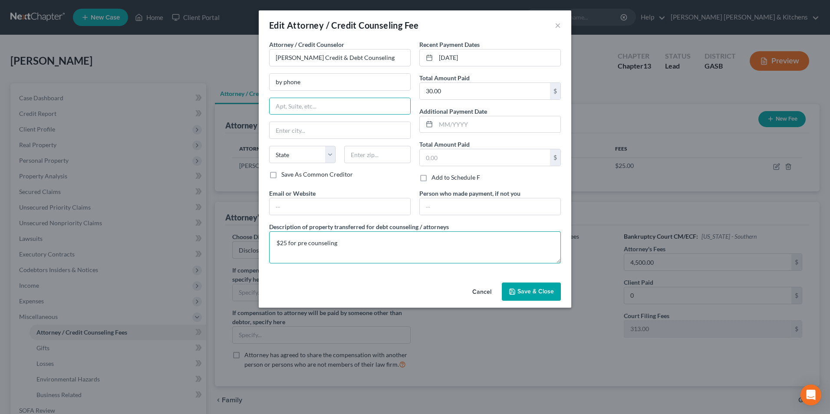
click at [288, 243] on textarea "$25 for pre counseling" at bounding box center [415, 247] width 292 height 32
type textarea "$30 for pre counseling"
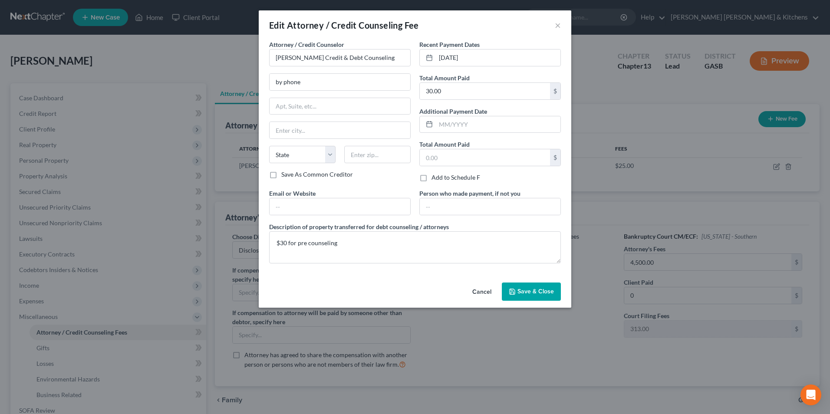
click at [517, 294] on button "Save & Close" at bounding box center [531, 292] width 59 height 18
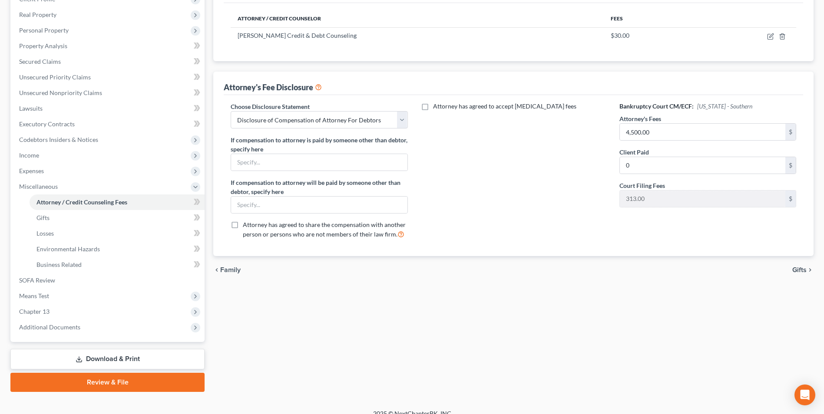
click at [100, 362] on link "Download & Print" at bounding box center [107, 359] width 194 height 20
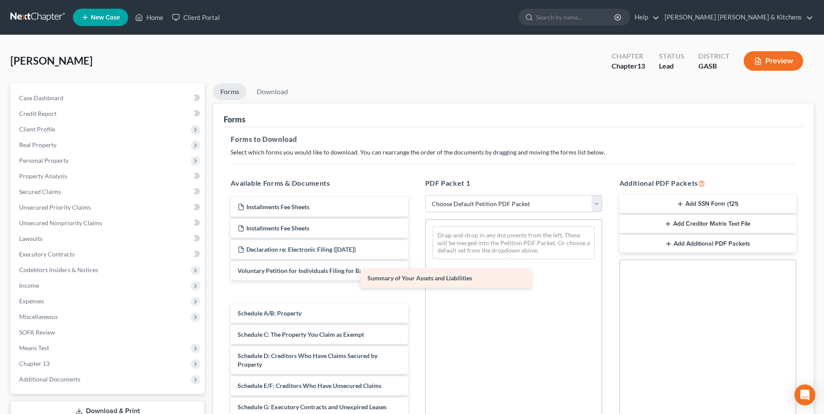
drag, startPoint x: 276, startPoint y: 293, endPoint x: 460, endPoint y: 243, distance: 191.0
click at [414, 243] on div "Summary of Your Assets and Liabilities Installments Fee Sheets Installments Fee…" at bounding box center [319, 422] width 191 height 449
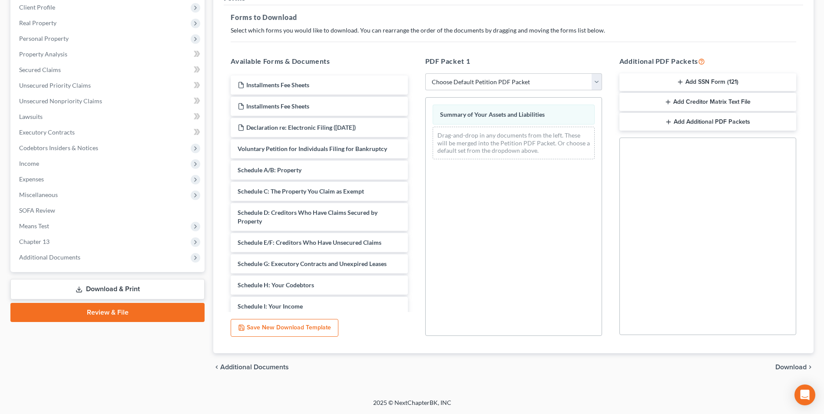
click at [793, 366] on span "Download" at bounding box center [790, 367] width 31 height 7
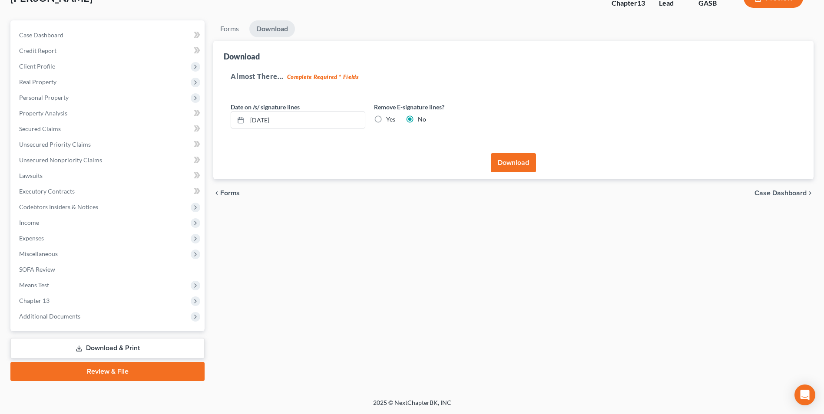
click at [518, 168] on button "Download" at bounding box center [513, 162] width 45 height 19
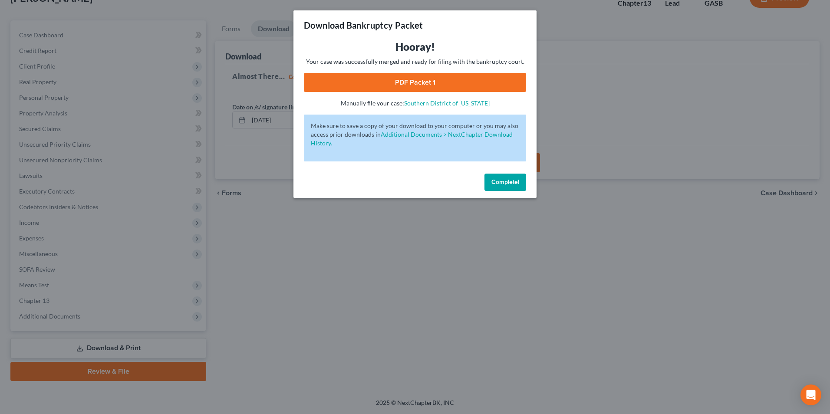
click at [402, 89] on link "PDF Packet 1" at bounding box center [415, 82] width 222 height 19
click at [329, 283] on div "Download Bankruptcy Packet Hooray! Your case was successfully merged and ready …" at bounding box center [415, 207] width 830 height 414
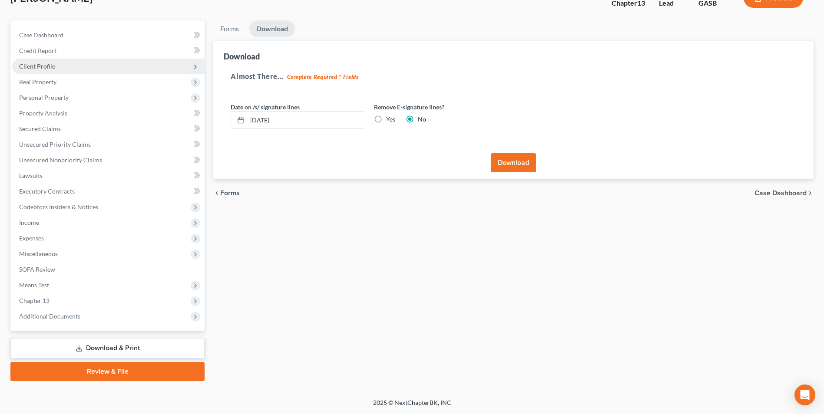
click at [50, 68] on span "Client Profile" at bounding box center [37, 66] width 36 height 7
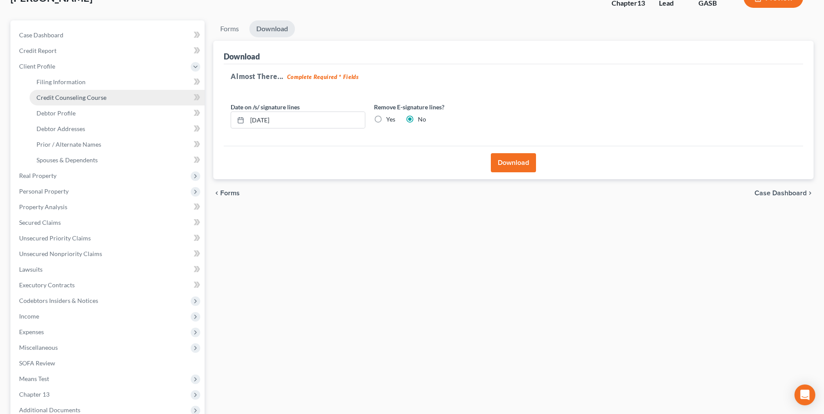
click at [56, 93] on link "Credit Counseling Course" at bounding box center [117, 98] width 175 height 16
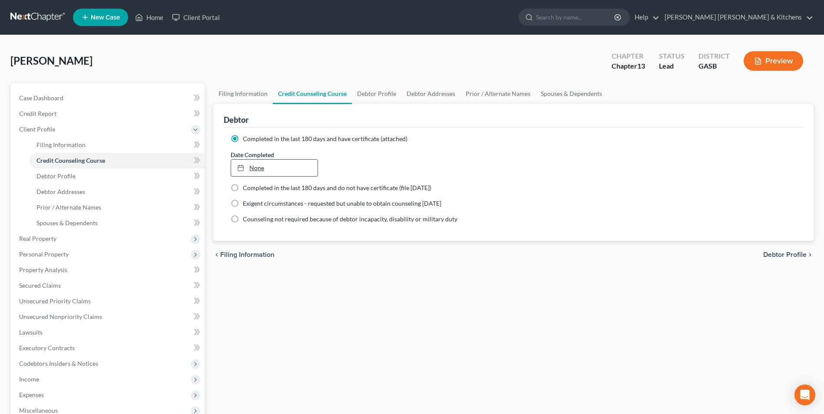
type input "[DATE]"
click at [254, 169] on link "None" at bounding box center [274, 168] width 86 height 16
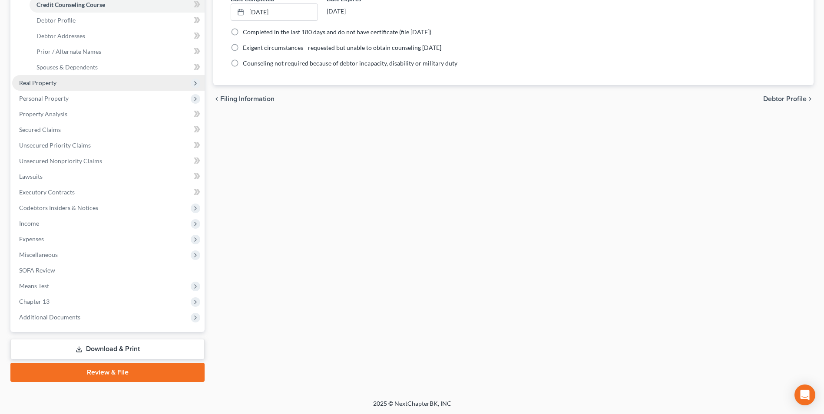
scroll to position [157, 0]
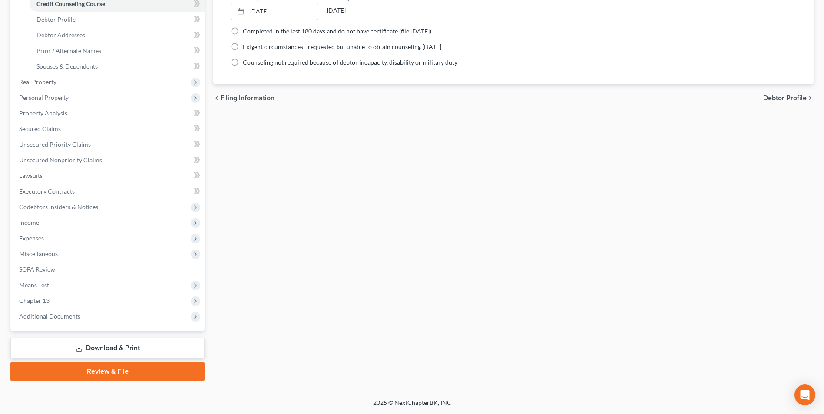
click at [122, 350] on link "Download & Print" at bounding box center [107, 348] width 194 height 20
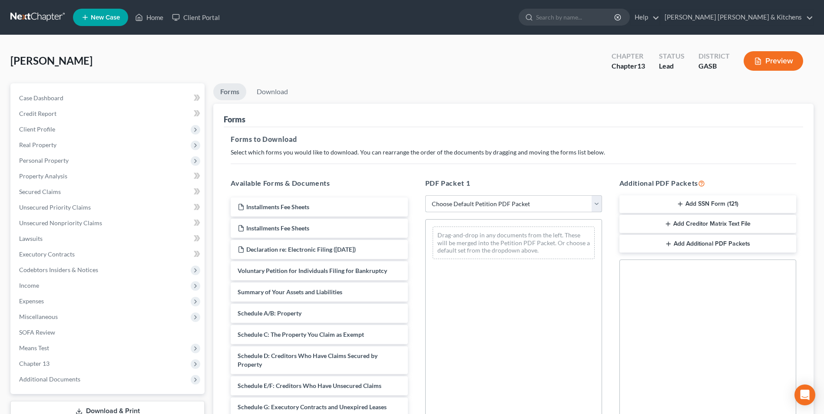
click at [481, 207] on select "Choose Default Petition PDF Packet Complete Bankruptcy Petition (all forms and …" at bounding box center [513, 203] width 177 height 17
select select "0"
click at [425, 195] on select "Choose Default Petition PDF Packet Complete Bankruptcy Petition (all forms and …" at bounding box center [513, 203] width 177 height 17
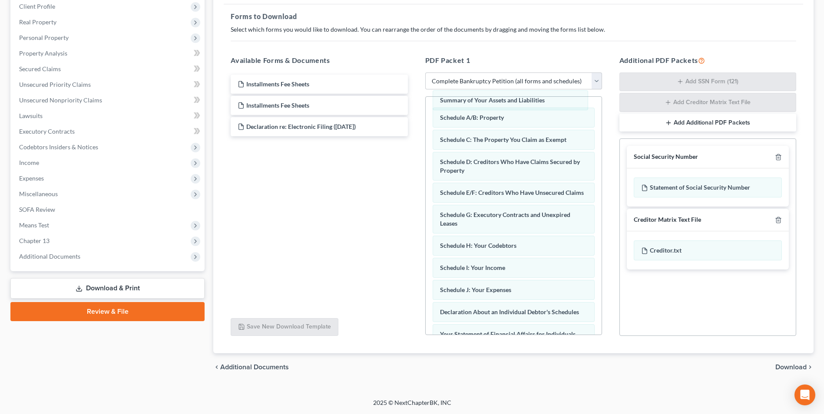
scroll to position [27, 0]
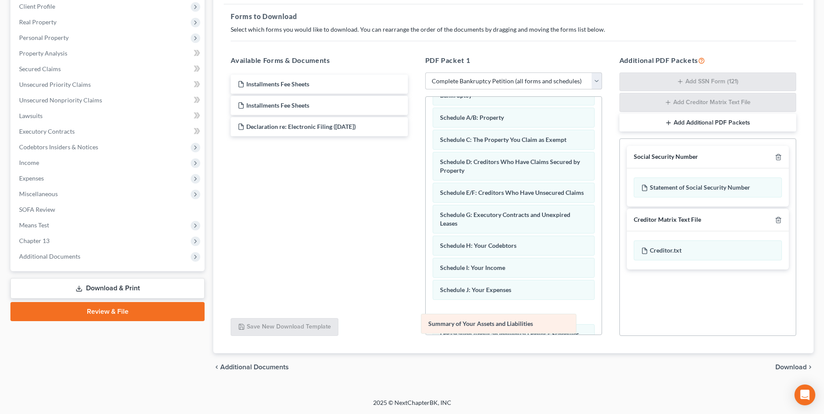
drag, startPoint x: 535, startPoint y: 99, endPoint x: 523, endPoint y: 328, distance: 228.7
click at [523, 328] on div "Summary of Your Assets and Liabilities Voluntary Petition for Individuals Filin…" at bounding box center [513, 307] width 176 height 475
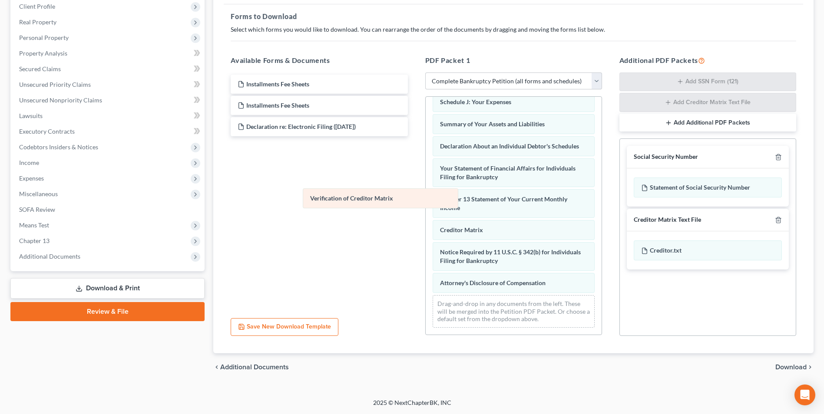
scroll to position [224, 0]
drag, startPoint x: 482, startPoint y: 248, endPoint x: 314, endPoint y: 180, distance: 181.3
click at [425, 181] on div "Verification of Creditor Matrix Voluntary Petition for Individuals Filing for B…" at bounding box center [513, 108] width 176 height 453
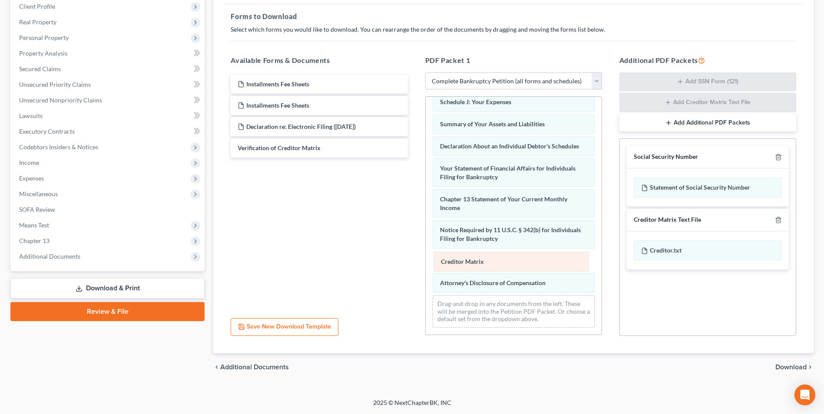
drag, startPoint x: 452, startPoint y: 233, endPoint x: 453, endPoint y: 270, distance: 37.3
click at [453, 270] on div "Creditor Matrix Voluntary Petition for Individuals Filing for Bankruptcy Schedu…" at bounding box center [513, 108] width 176 height 453
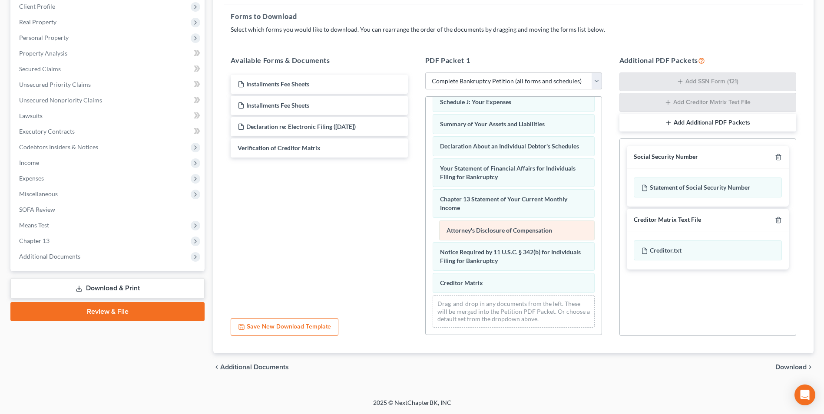
drag, startPoint x: 453, startPoint y: 281, endPoint x: 459, endPoint y: 228, distance: 52.9
click at [459, 228] on div "Attorney's Disclosure of Compensation Voluntary Petition for Individuals Filing…" at bounding box center [513, 108] width 176 height 453
click at [798, 367] on span "Download" at bounding box center [790, 367] width 31 height 7
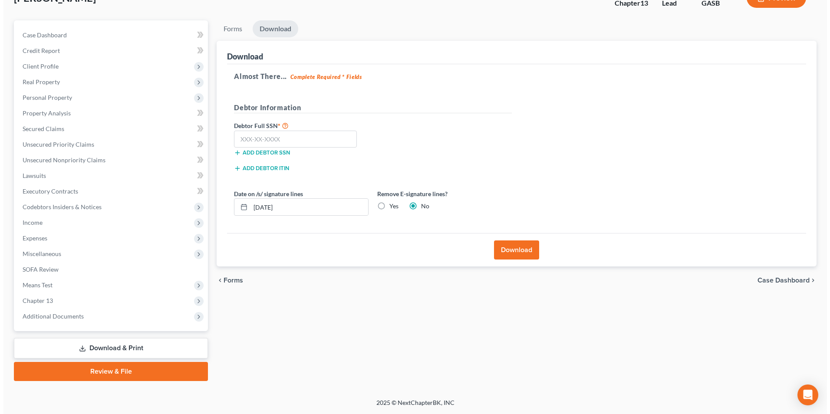
scroll to position [63, 0]
click at [242, 140] on input "text" at bounding box center [292, 139] width 123 height 17
type input "260-35-4524"
click at [522, 253] on button "Download" at bounding box center [513, 250] width 45 height 19
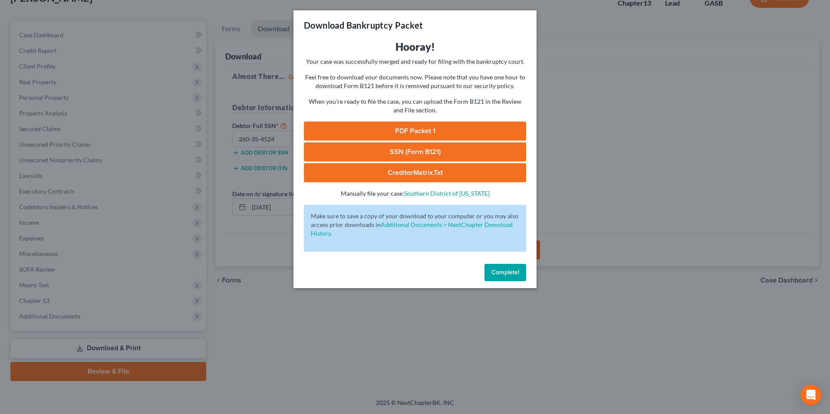
click at [434, 148] on link "SSN (Form B121)" at bounding box center [415, 151] width 222 height 19
click at [401, 131] on link "PDF Packet 1" at bounding box center [415, 131] width 222 height 19
click at [399, 178] on link "CreditorMatrix.txt" at bounding box center [415, 172] width 222 height 19
